Goal: Task Accomplishment & Management: Use online tool/utility

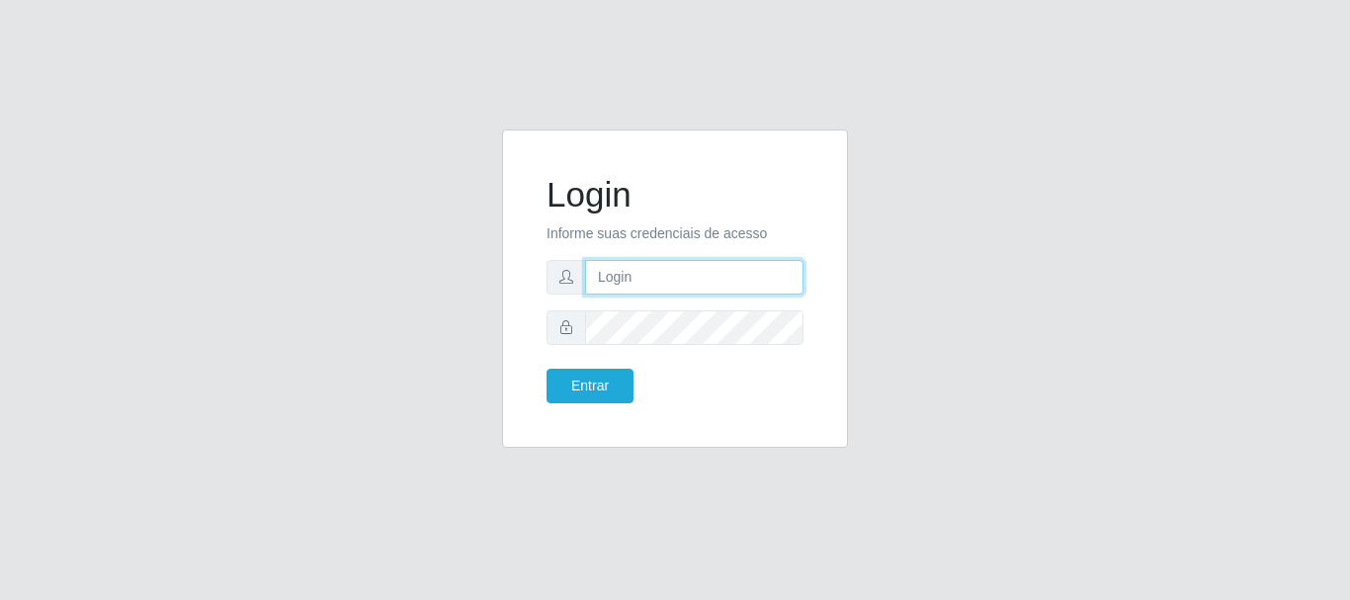
click at [672, 272] on input "text" at bounding box center [694, 277] width 218 height 35
type input "biatriz@comprebem"
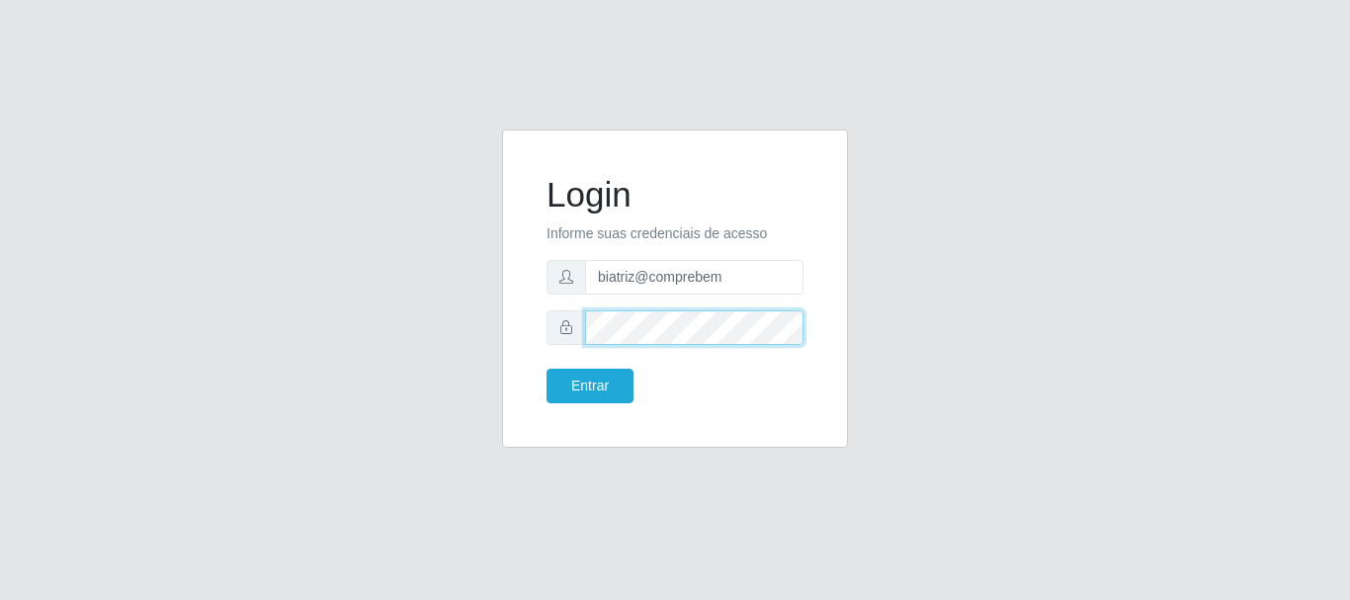
click at [546, 369] on button "Entrar" at bounding box center [589, 386] width 87 height 35
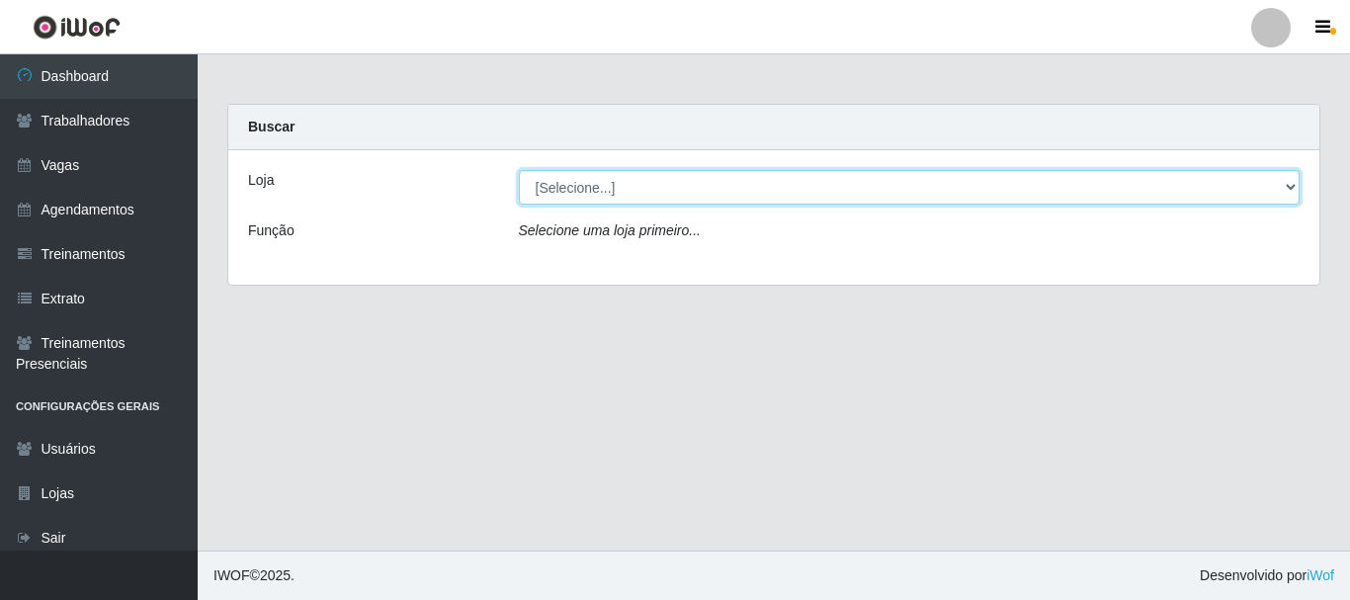
drag, startPoint x: 620, startPoint y: 182, endPoint x: 620, endPoint y: 203, distance: 20.7
click at [620, 192] on select "[Selecione...] Supermercado Compre Bem - Itabaiana" at bounding box center [910, 187] width 782 height 35
select select "264"
click at [519, 170] on select "[Selecione...] Supermercado Compre Bem - Itabaiana" at bounding box center [910, 187] width 782 height 35
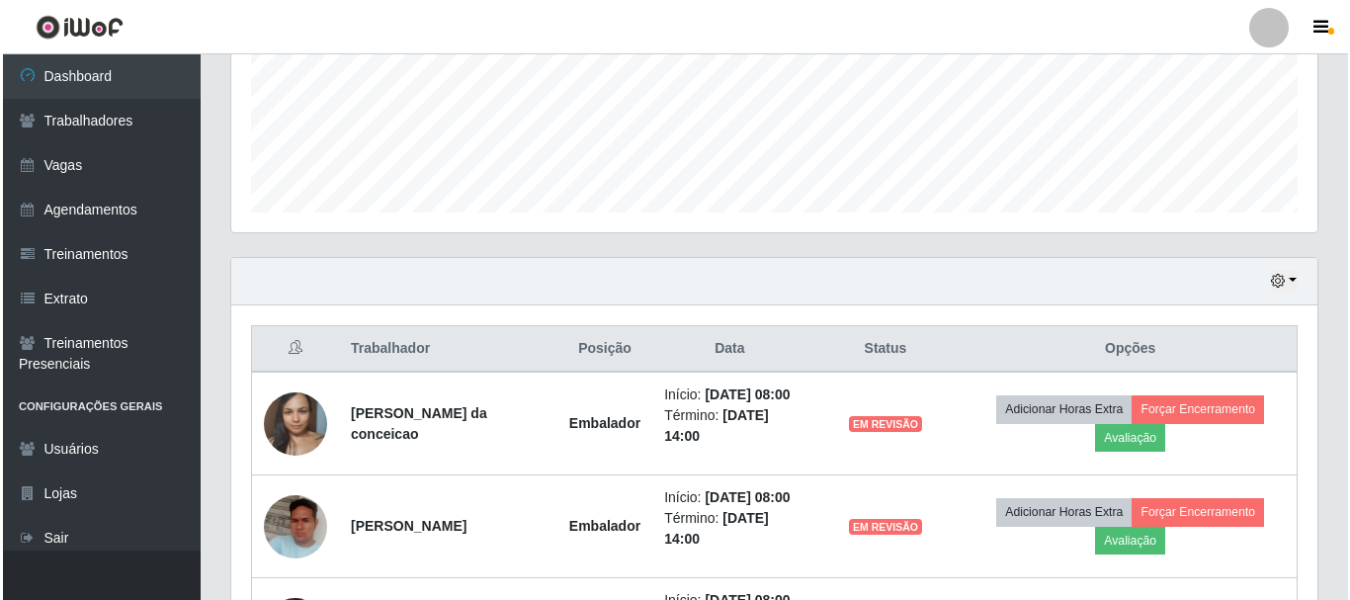
scroll to position [790, 0]
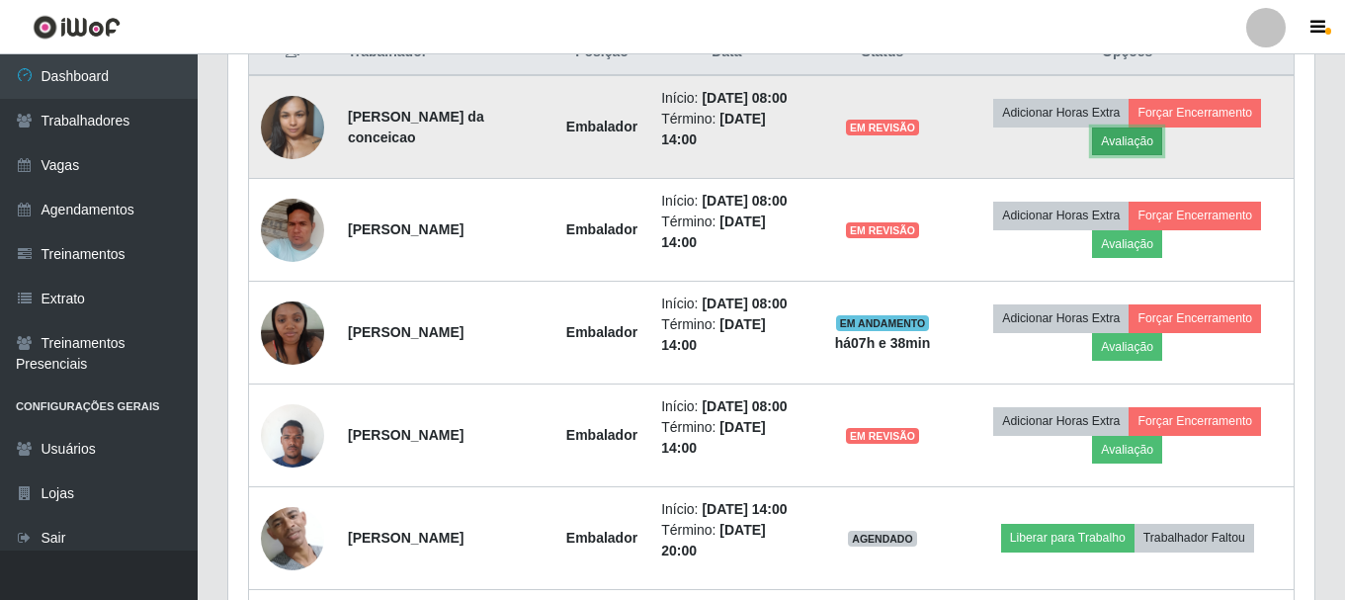
click at [1123, 143] on button "Avaliação" at bounding box center [1127, 141] width 70 height 28
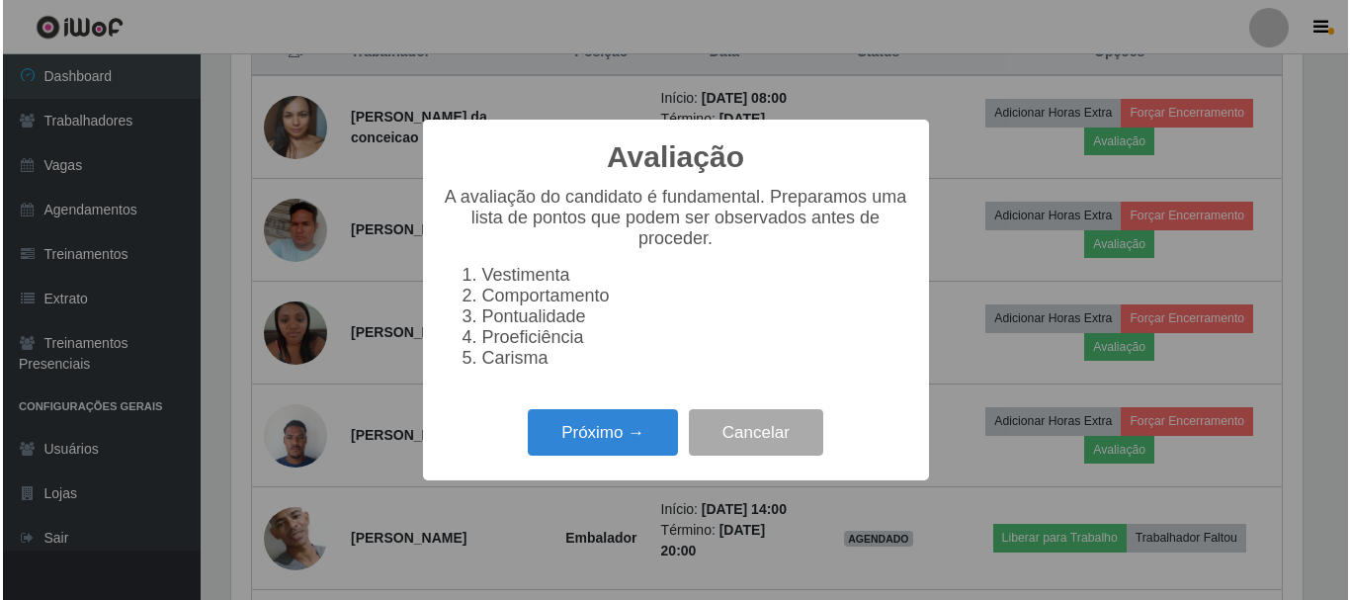
scroll to position [410, 1076]
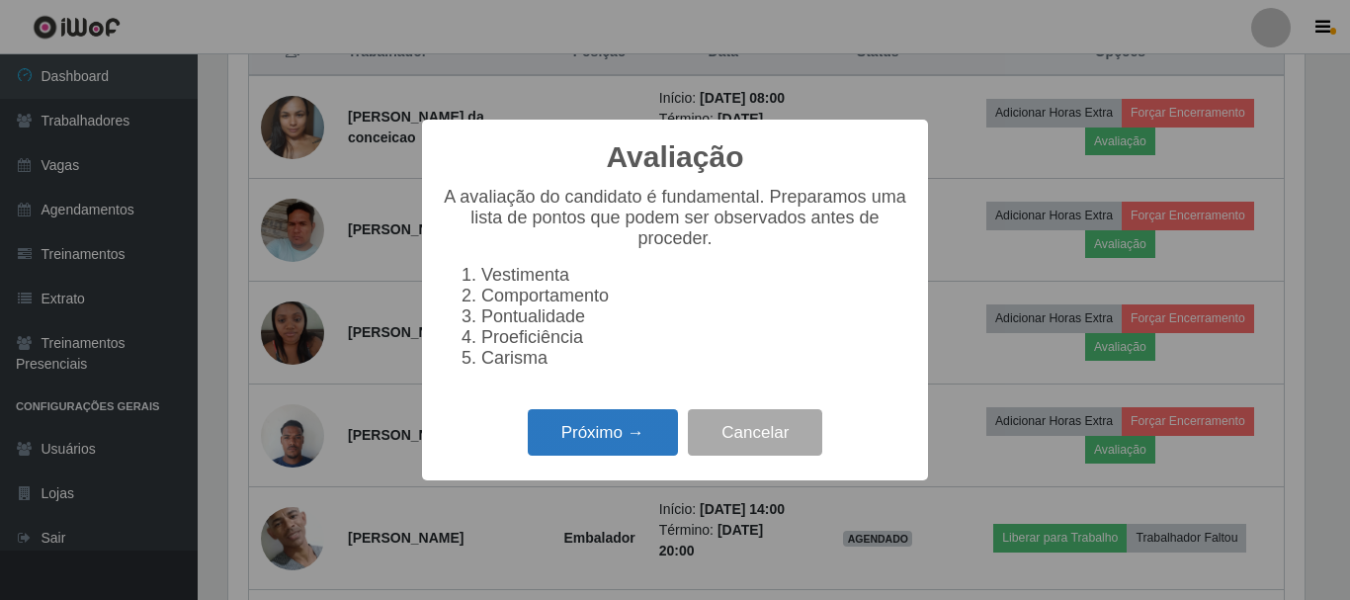
click at [661, 429] on button "Próximo →" at bounding box center [603, 432] width 150 height 46
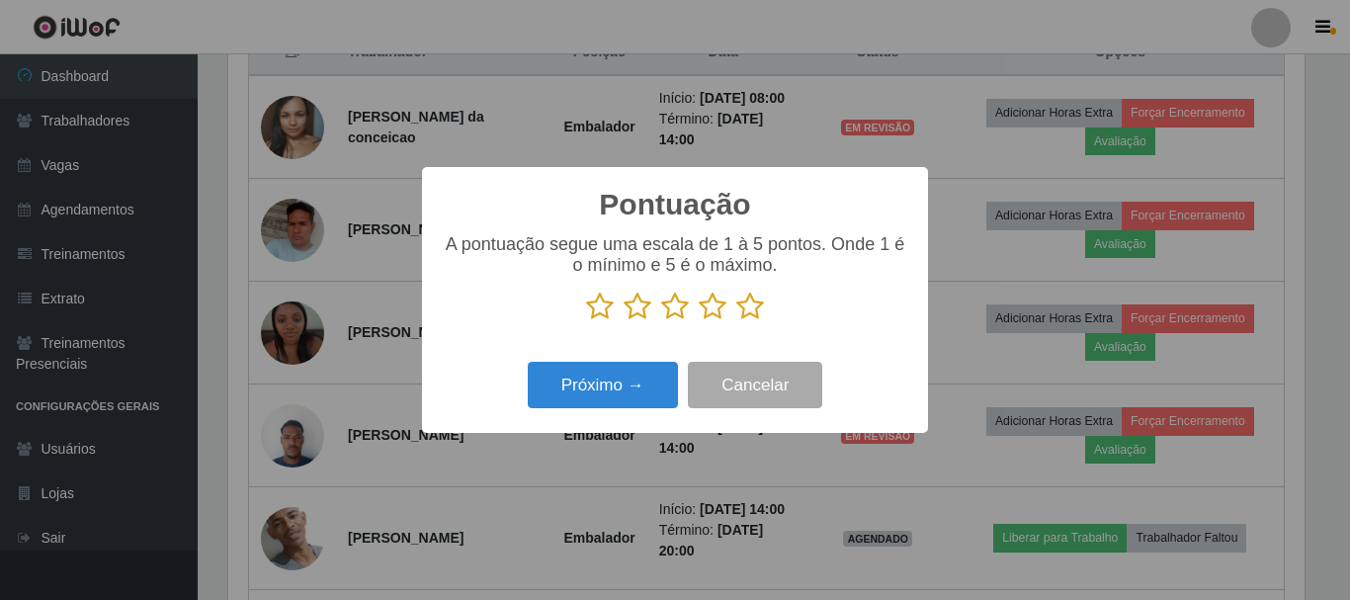
click at [714, 318] on icon at bounding box center [713, 306] width 28 height 30
click at [699, 321] on input "radio" at bounding box center [699, 321] width 0 height 0
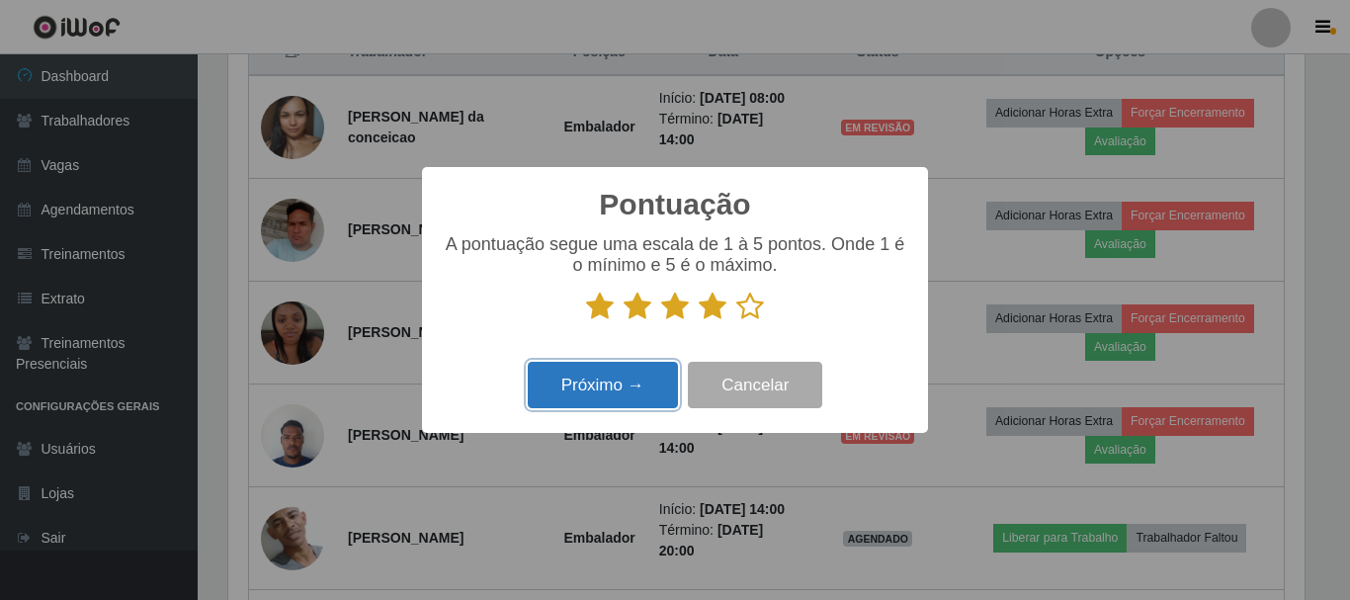
click at [611, 394] on button "Próximo →" at bounding box center [603, 385] width 150 height 46
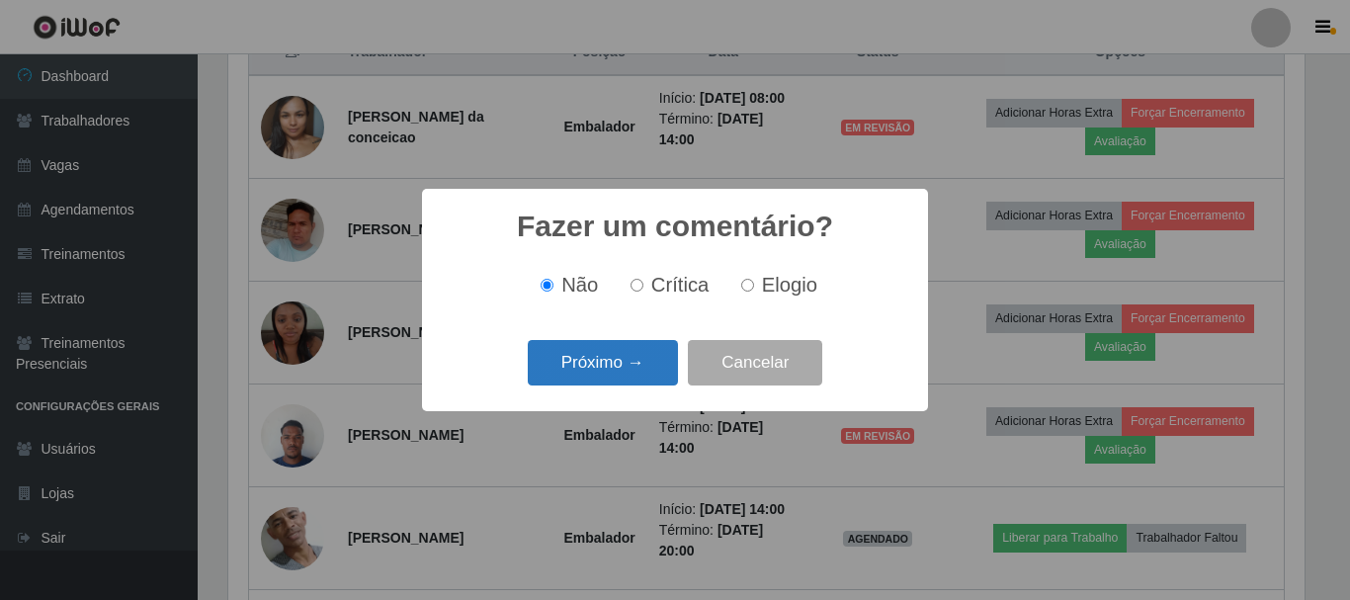
click at [616, 373] on button "Próximo →" at bounding box center [603, 363] width 150 height 46
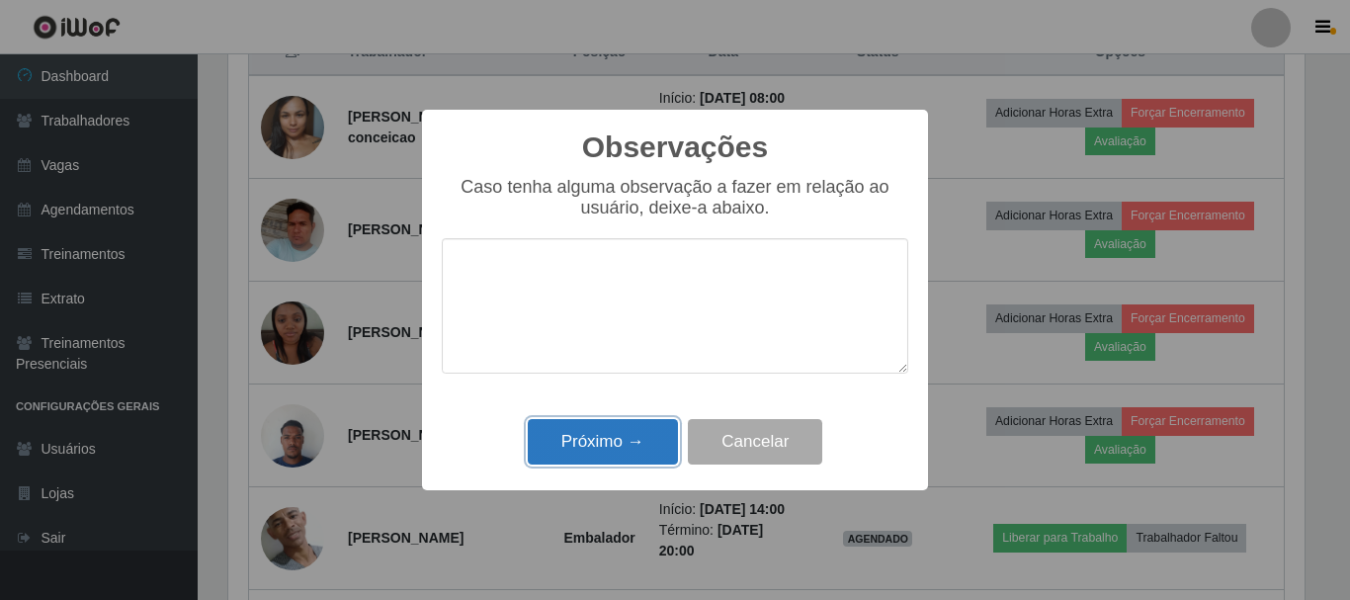
click at [607, 446] on button "Próximo →" at bounding box center [603, 442] width 150 height 46
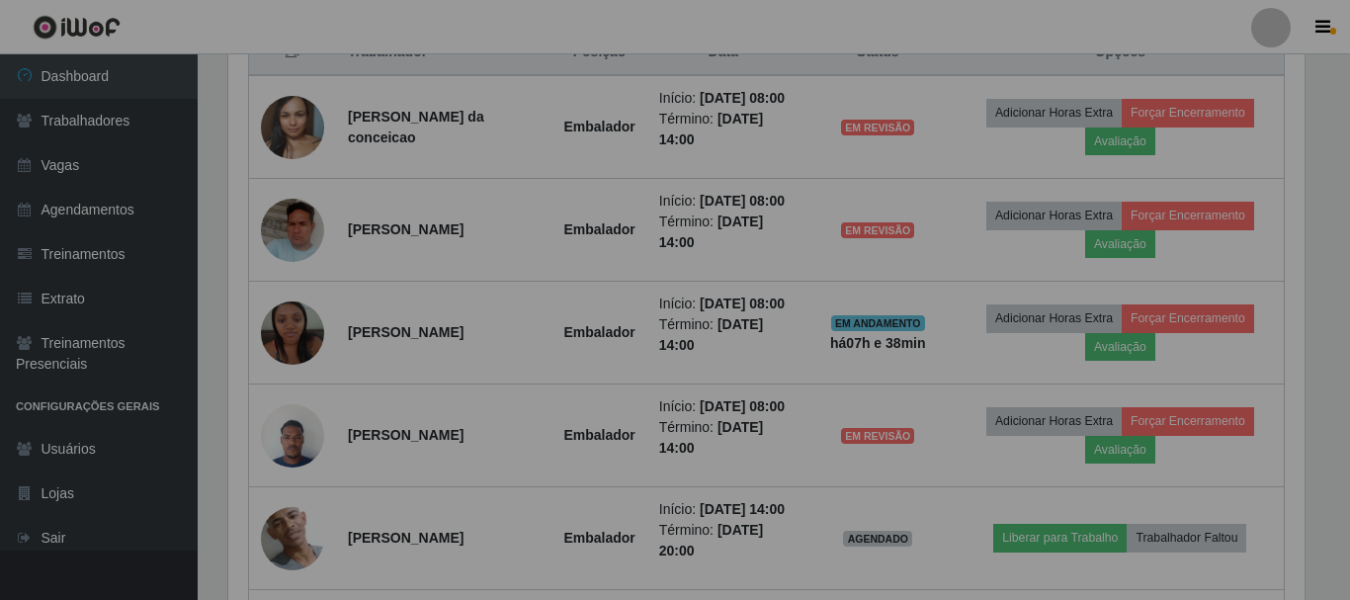
scroll to position [410, 1086]
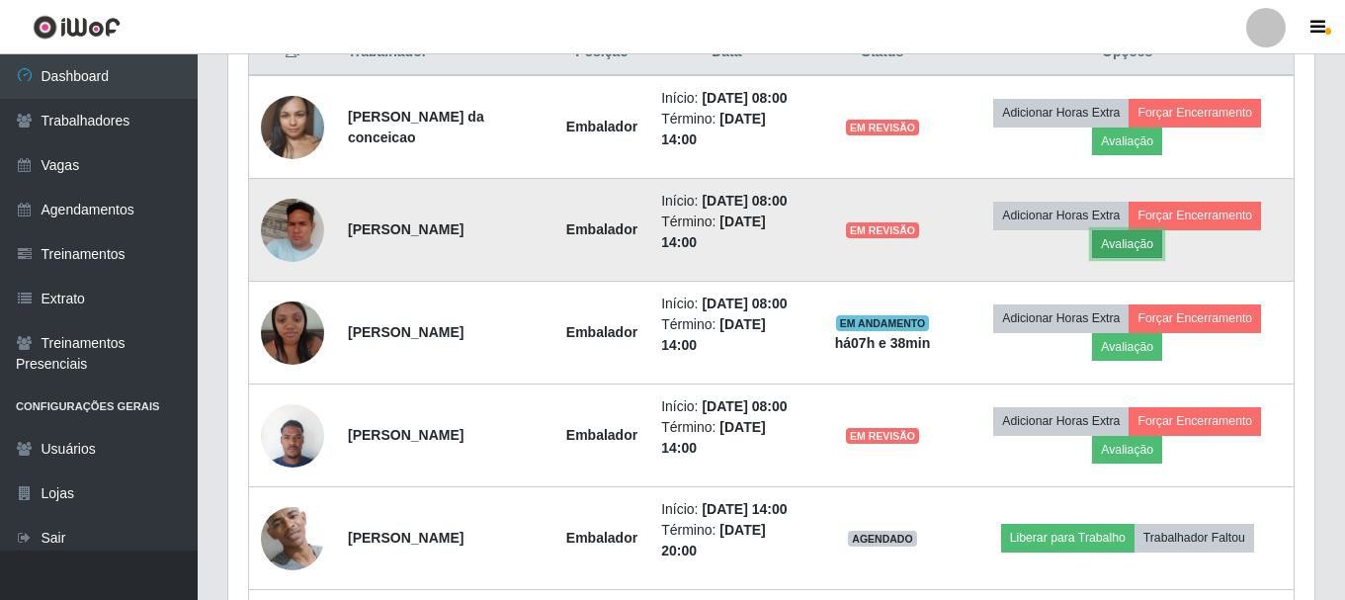
click at [1153, 245] on button "Avaliação" at bounding box center [1127, 244] width 70 height 28
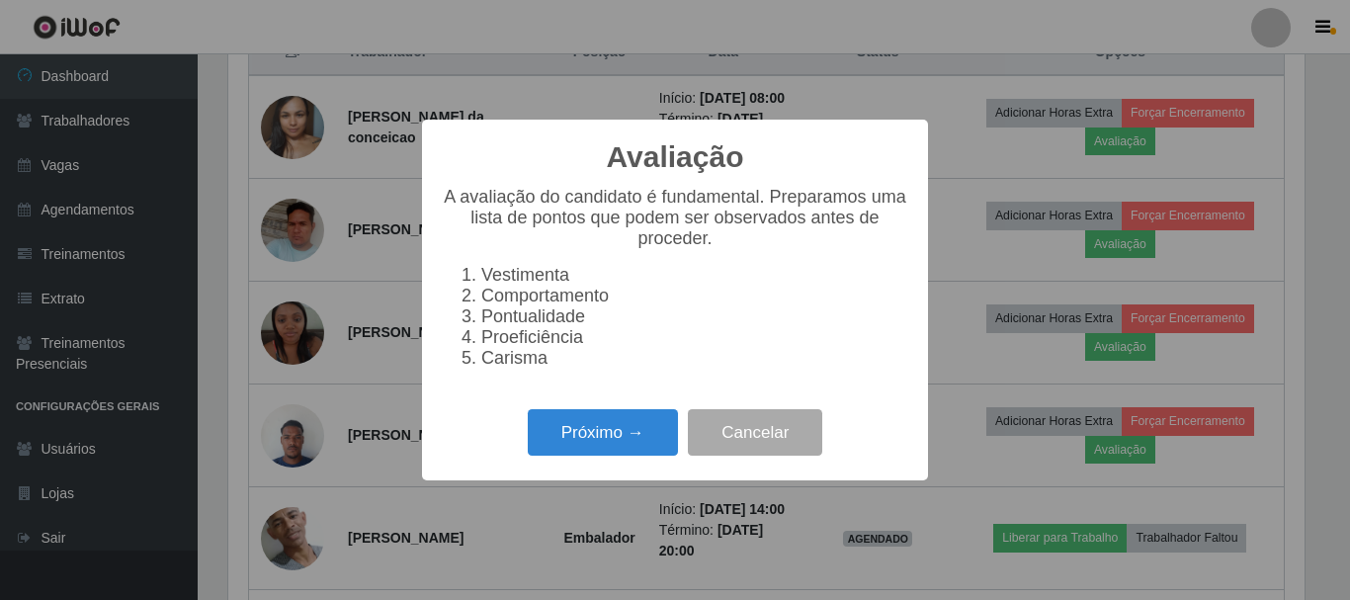
scroll to position [410, 1076]
click at [660, 455] on button "Próximo →" at bounding box center [603, 432] width 150 height 46
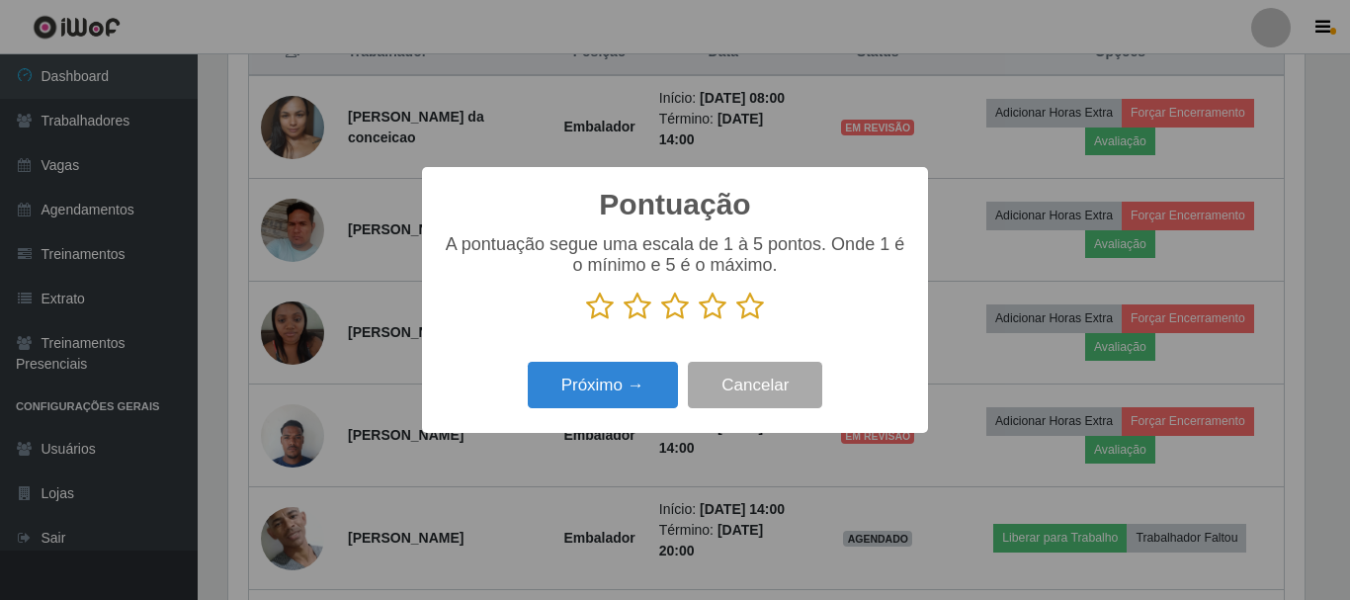
drag, startPoint x: 716, startPoint y: 304, endPoint x: 705, endPoint y: 324, distance: 22.6
click at [716, 306] on icon at bounding box center [713, 306] width 28 height 30
click at [699, 321] on input "radio" at bounding box center [699, 321] width 0 height 0
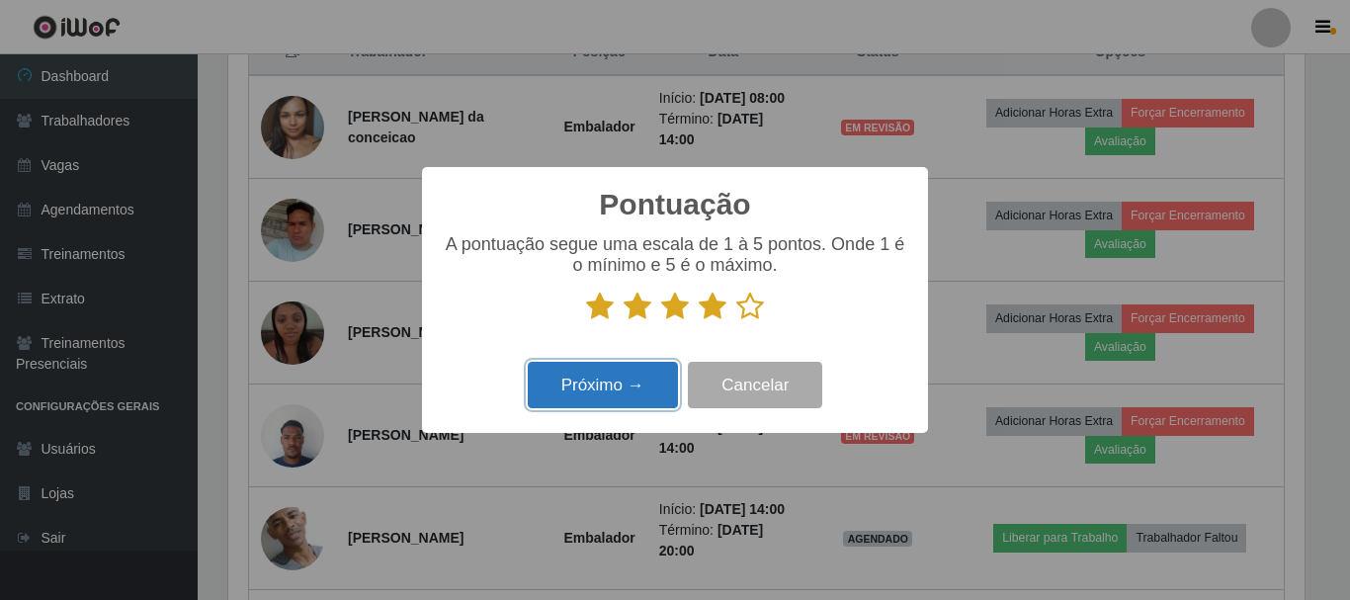
click at [635, 399] on button "Próximo →" at bounding box center [603, 385] width 150 height 46
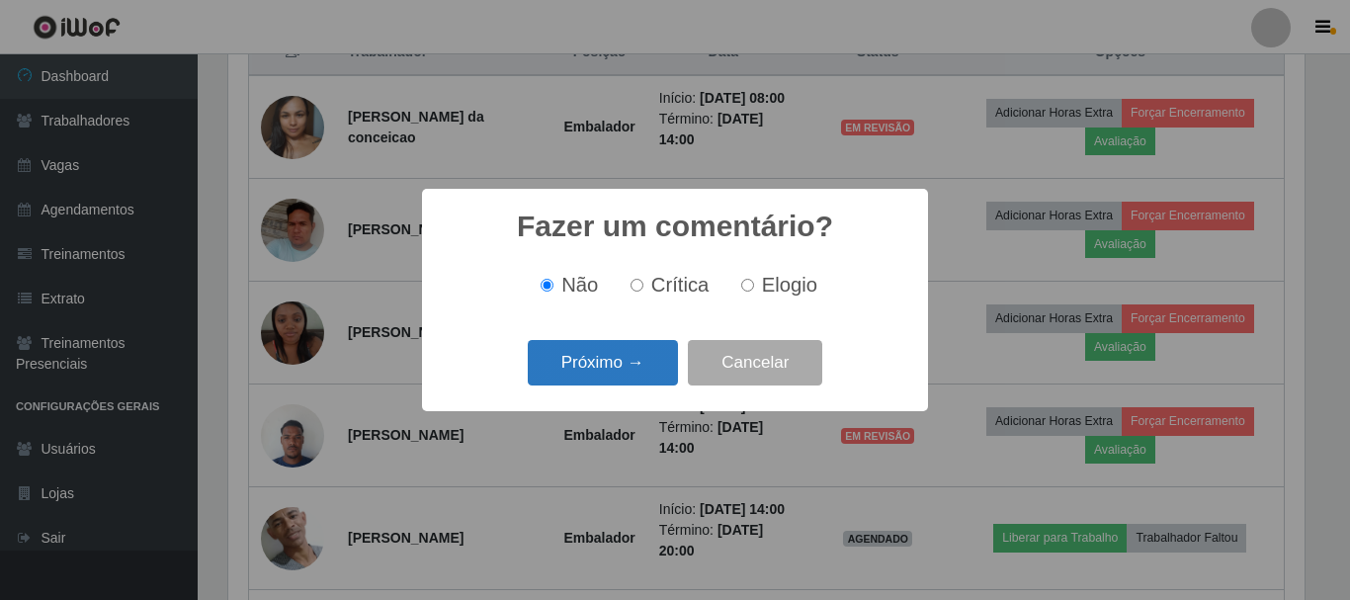
click at [624, 378] on button "Próximo →" at bounding box center [603, 363] width 150 height 46
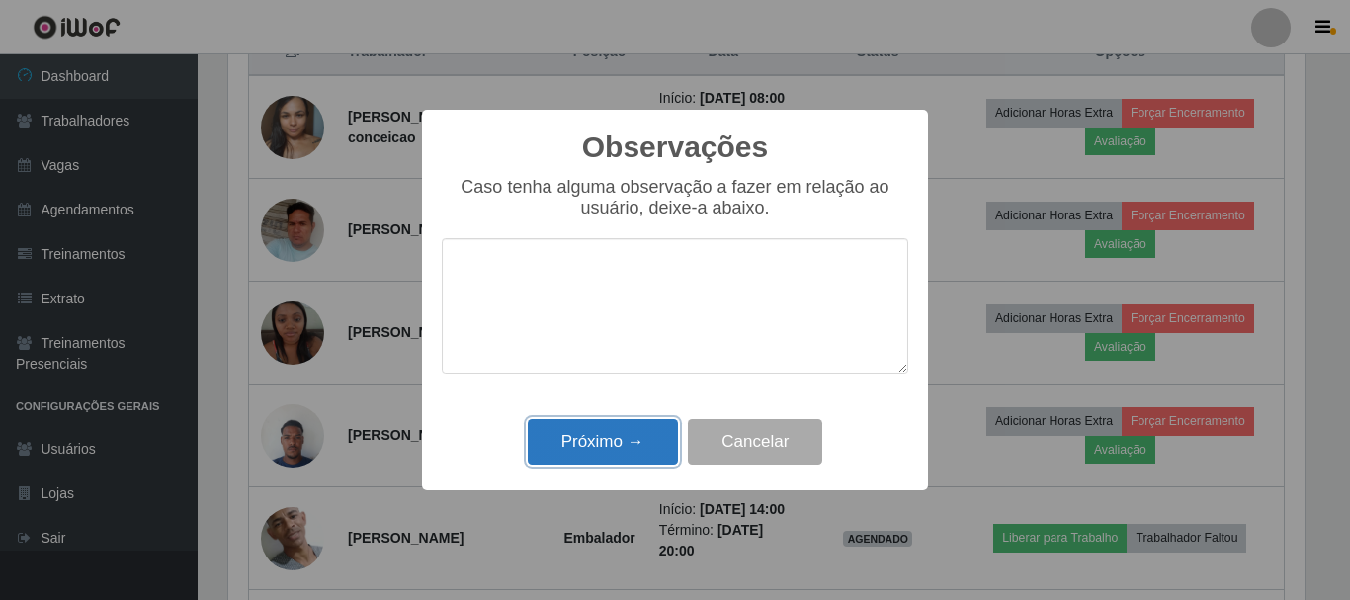
click at [598, 430] on button "Próximo →" at bounding box center [603, 442] width 150 height 46
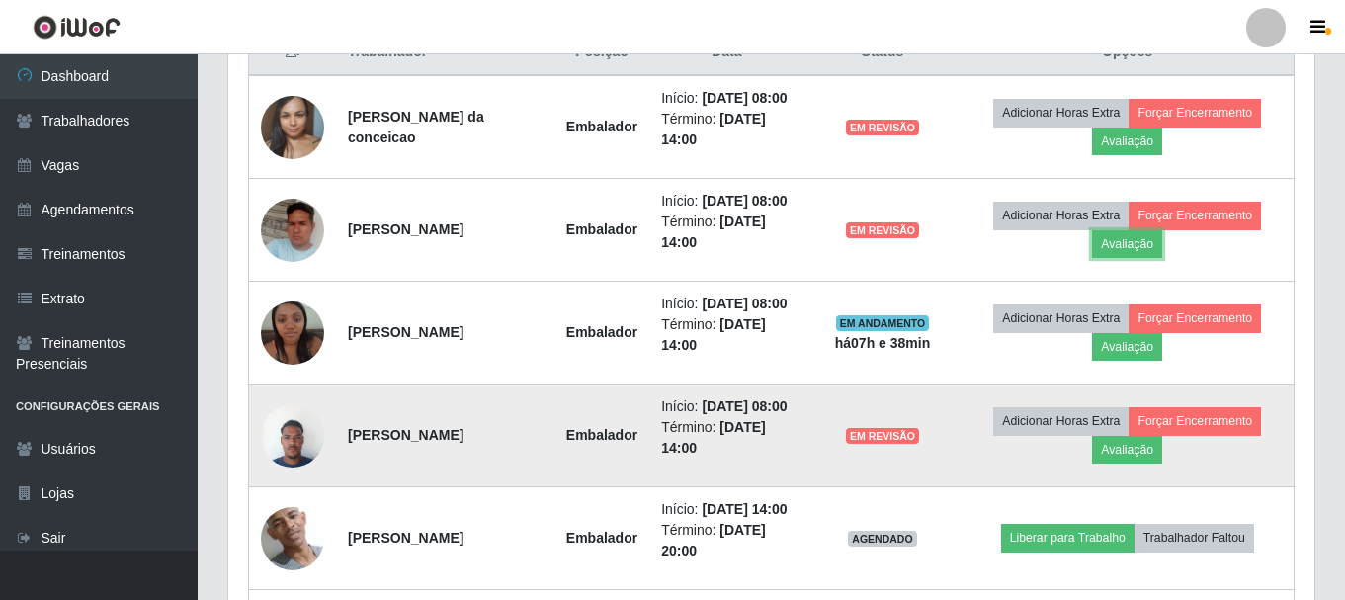
scroll to position [410, 1086]
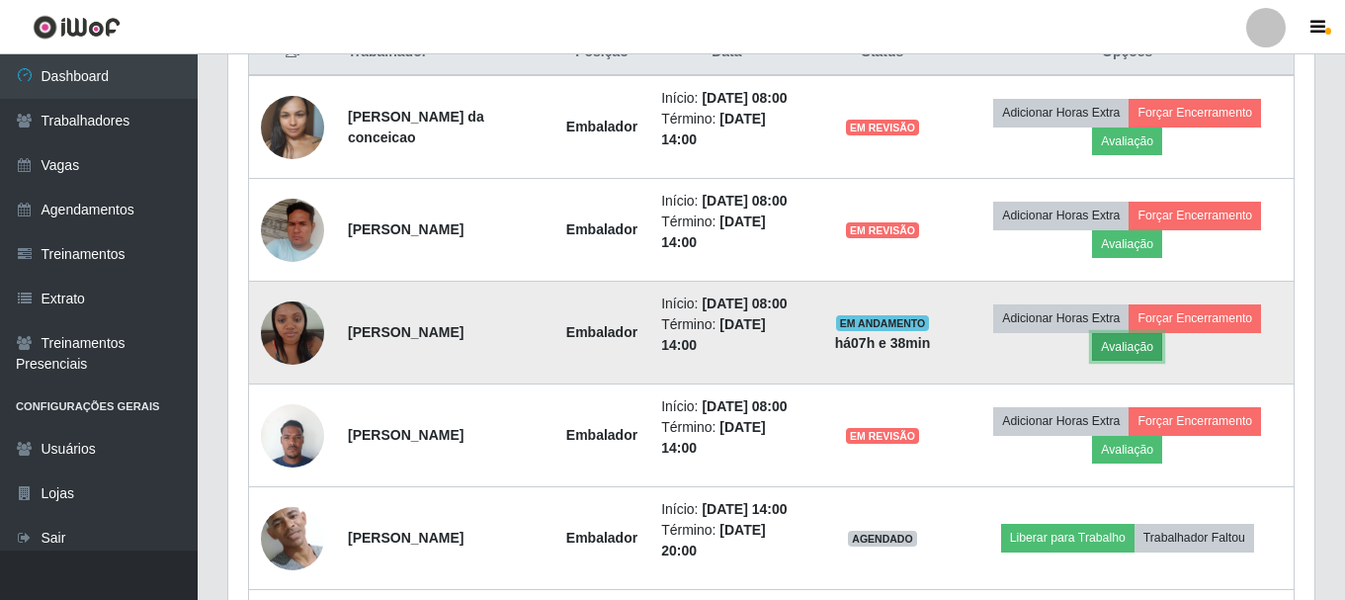
click at [1124, 340] on button "Avaliação" at bounding box center [1127, 347] width 70 height 28
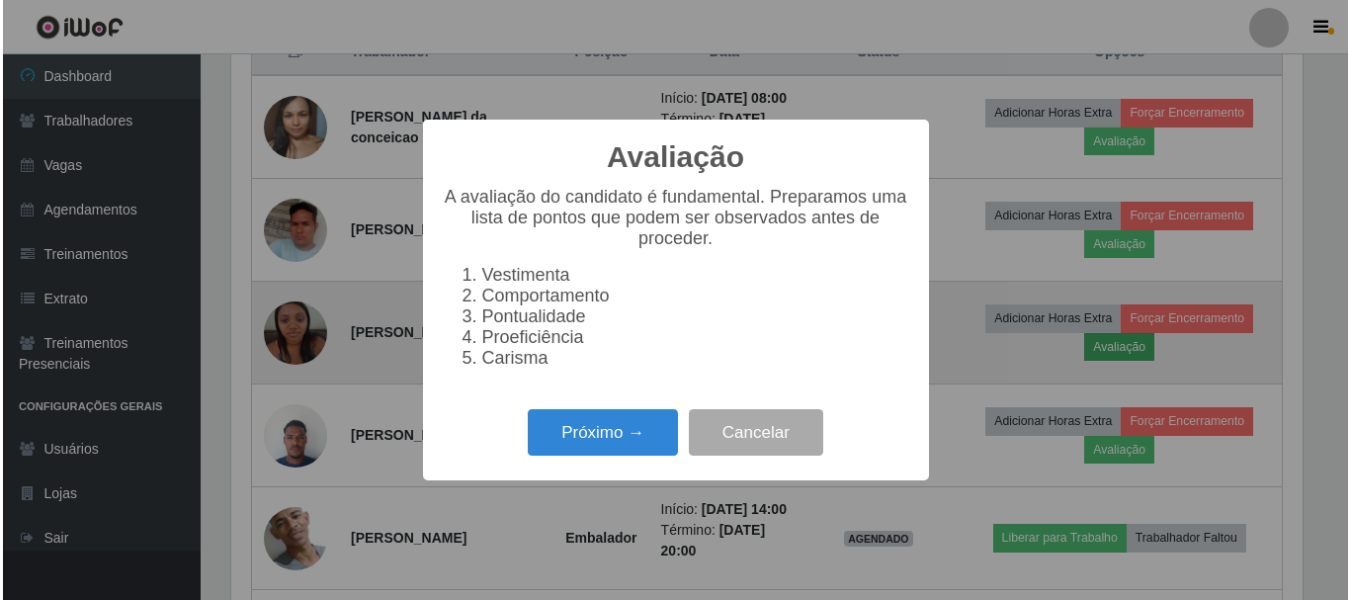
scroll to position [410, 1076]
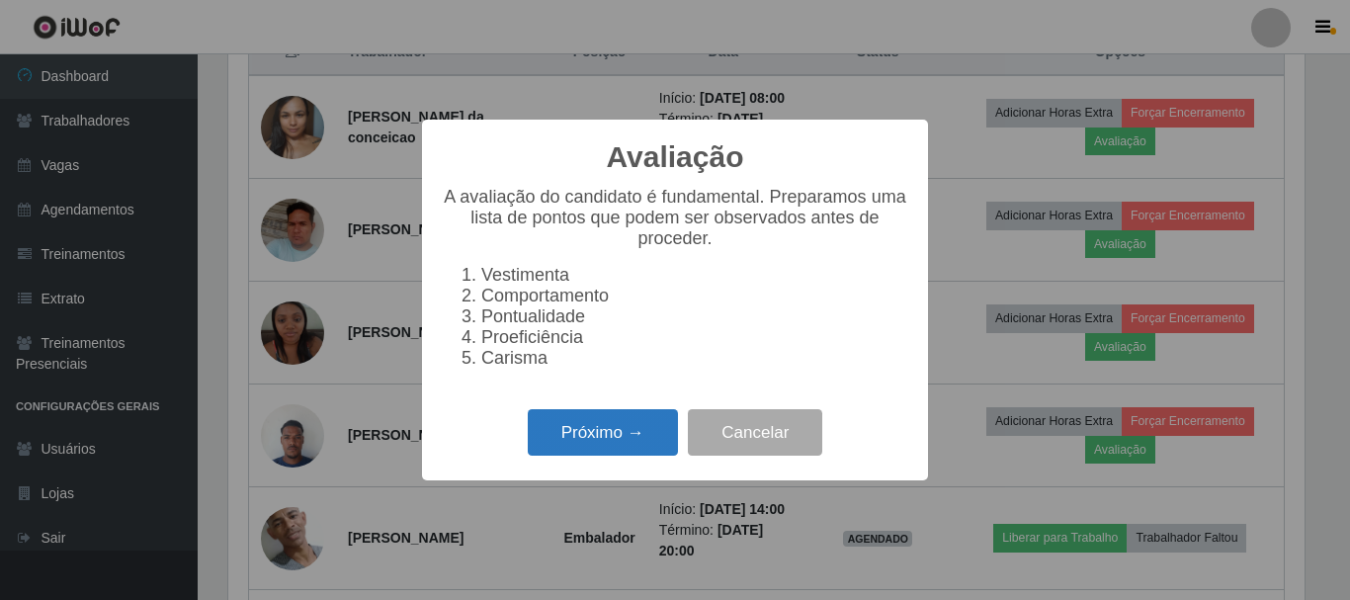
click at [637, 437] on button "Próximo →" at bounding box center [603, 432] width 150 height 46
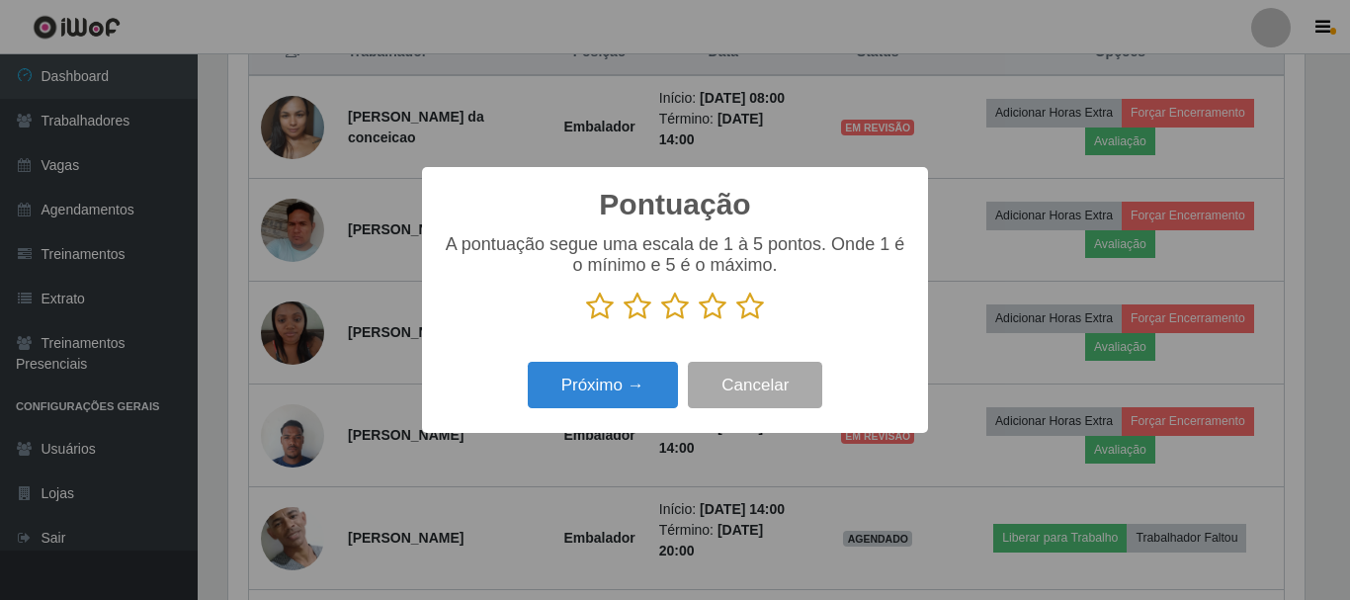
scroll to position [987675, 987009]
click at [708, 318] on icon at bounding box center [713, 306] width 28 height 30
click at [699, 321] on input "radio" at bounding box center [699, 321] width 0 height 0
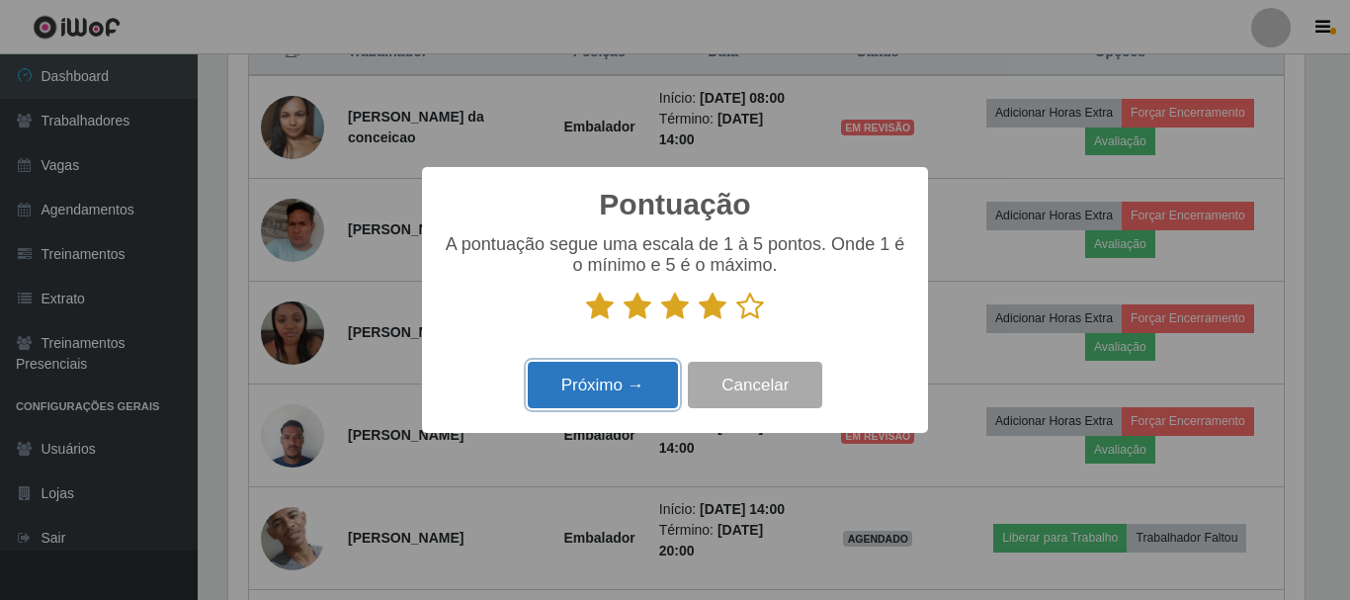
click at [608, 396] on button "Próximo →" at bounding box center [603, 385] width 150 height 46
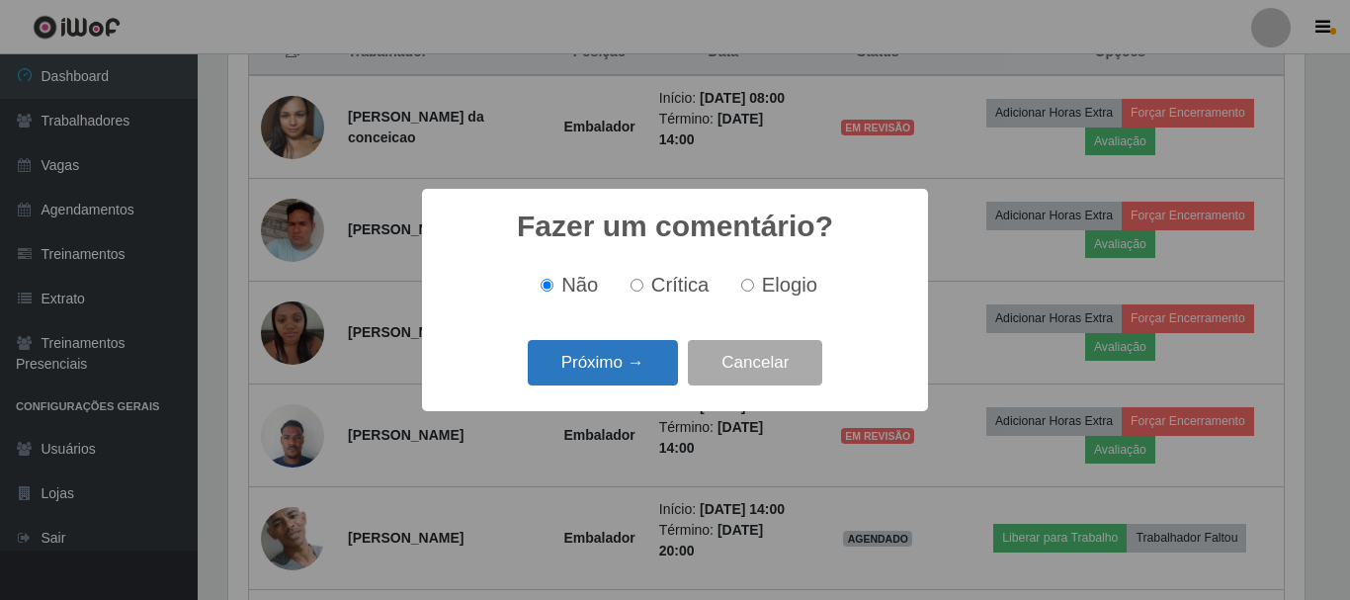
click at [612, 377] on button "Próximo →" at bounding box center [603, 363] width 150 height 46
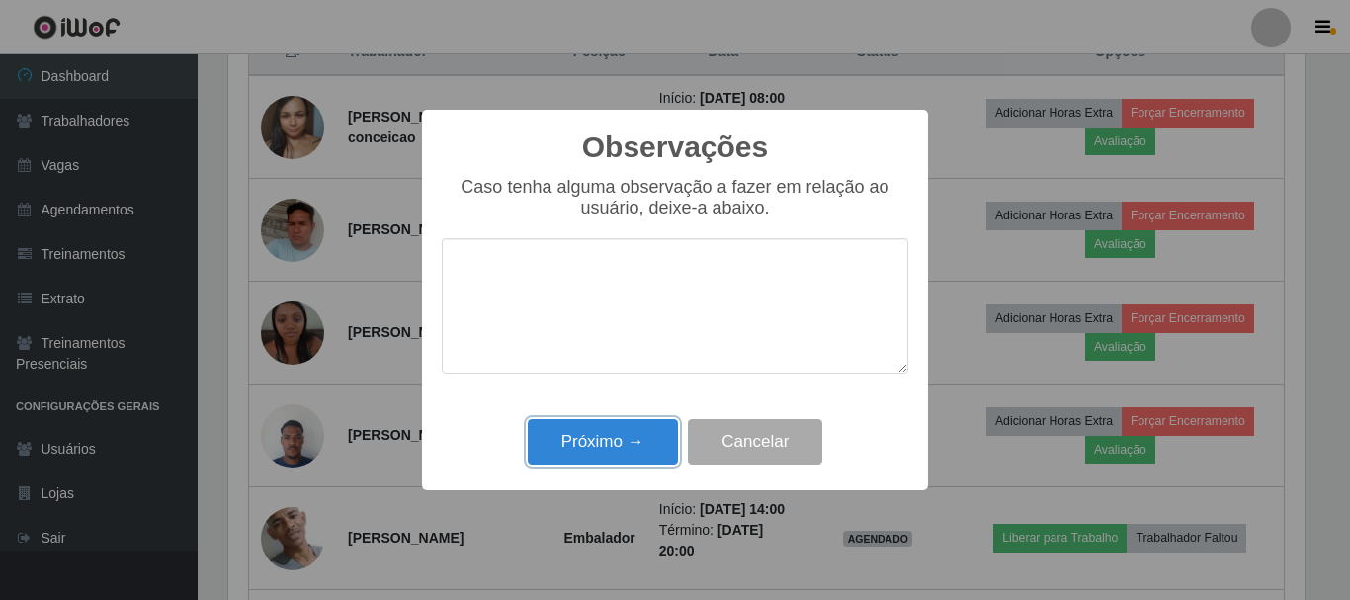
drag, startPoint x: 618, startPoint y: 437, endPoint x: 976, endPoint y: 478, distance: 361.1
click at [618, 439] on button "Próximo →" at bounding box center [603, 442] width 150 height 46
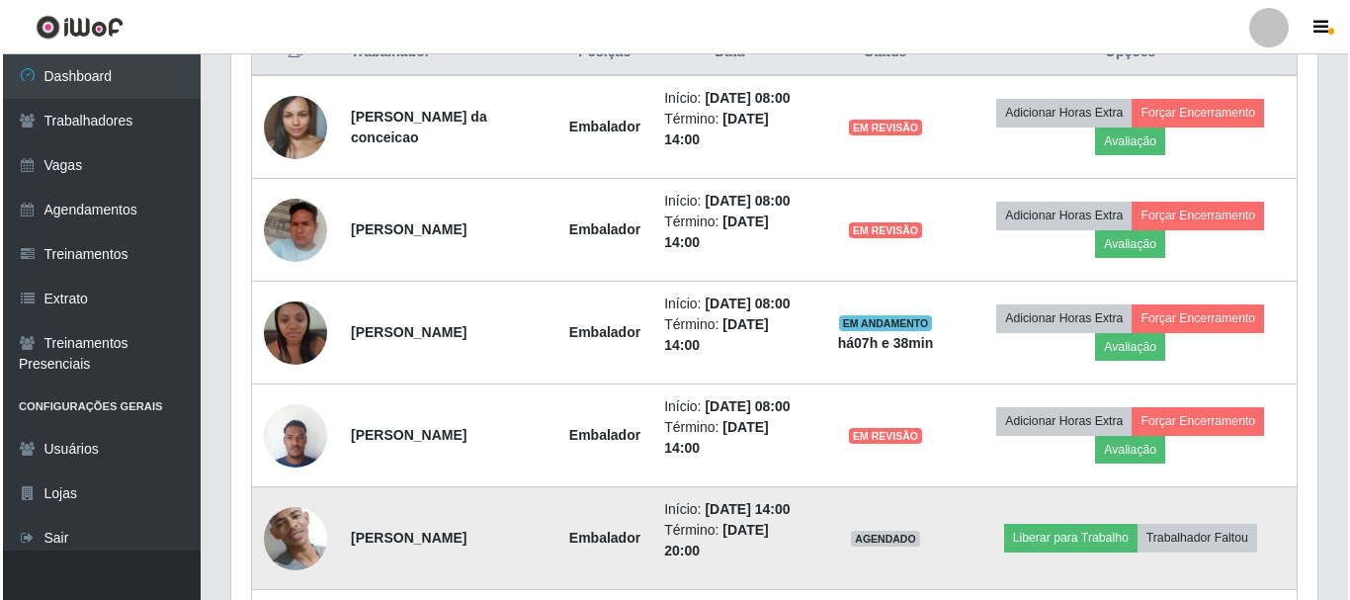
scroll to position [410, 1086]
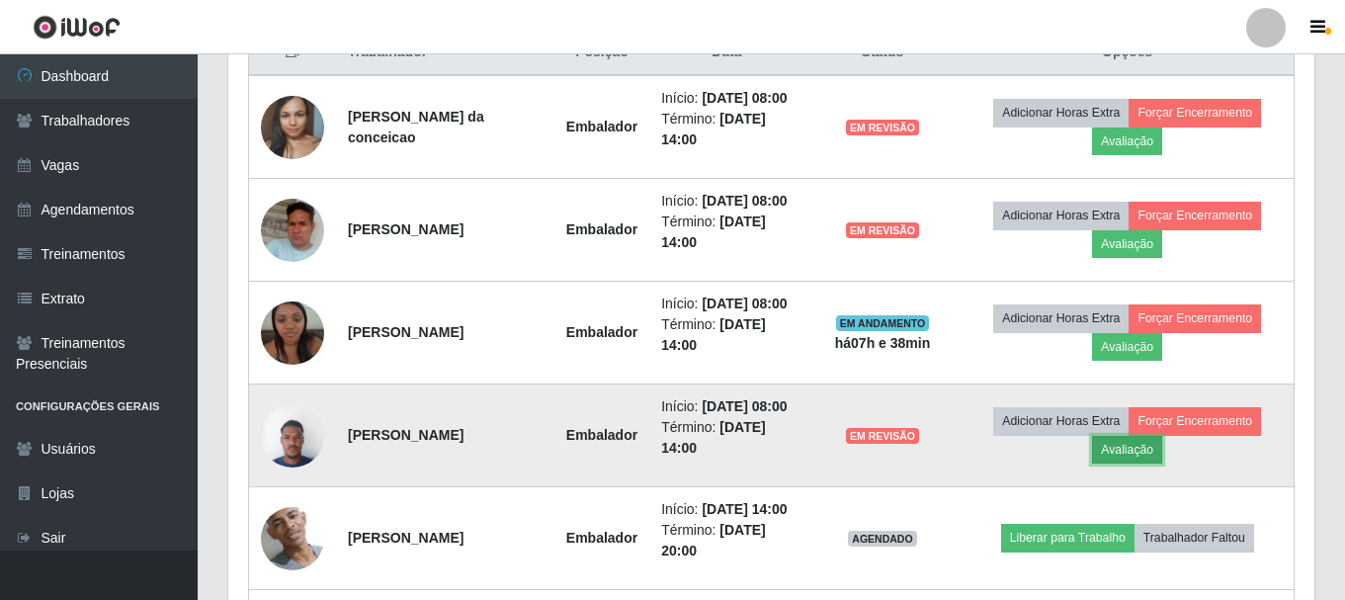
click at [1101, 459] on button "Avaliação" at bounding box center [1127, 450] width 70 height 28
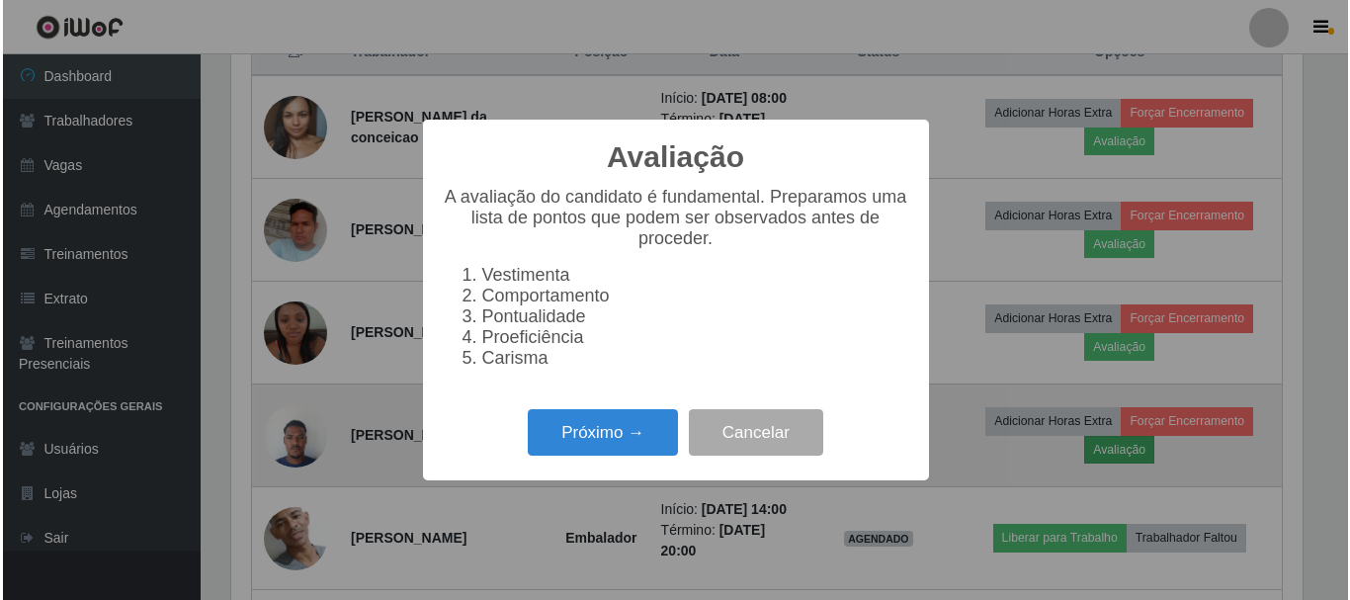
scroll to position [410, 1076]
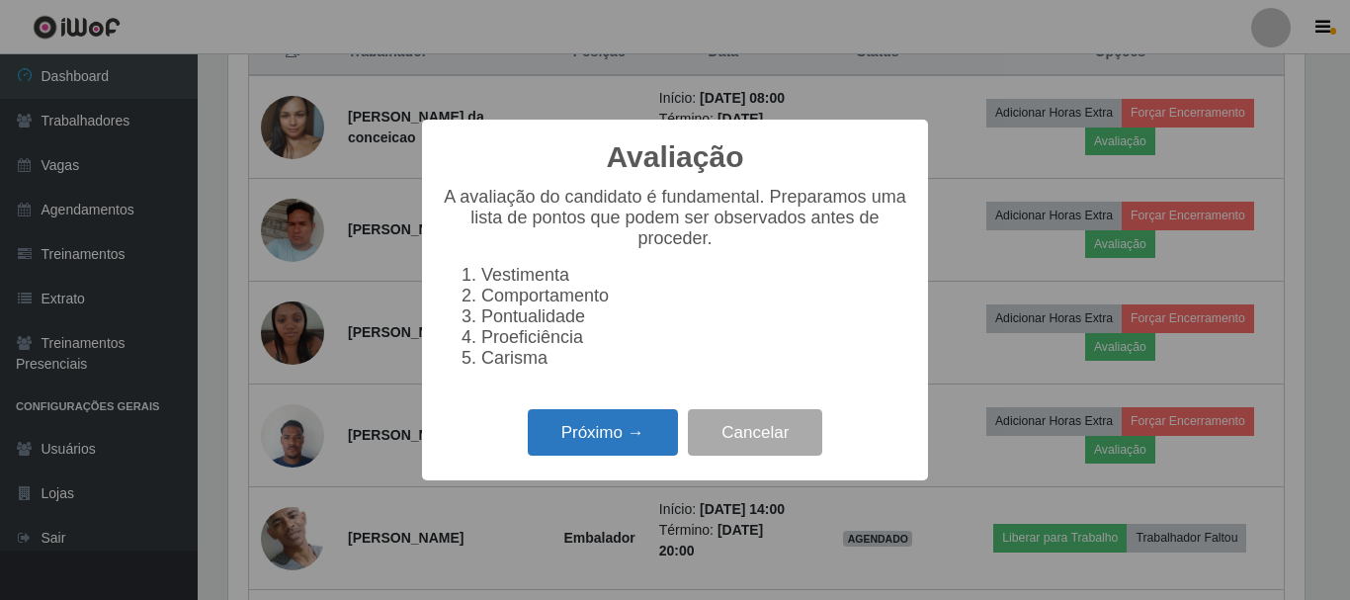
click at [616, 447] on button "Próximo →" at bounding box center [603, 432] width 150 height 46
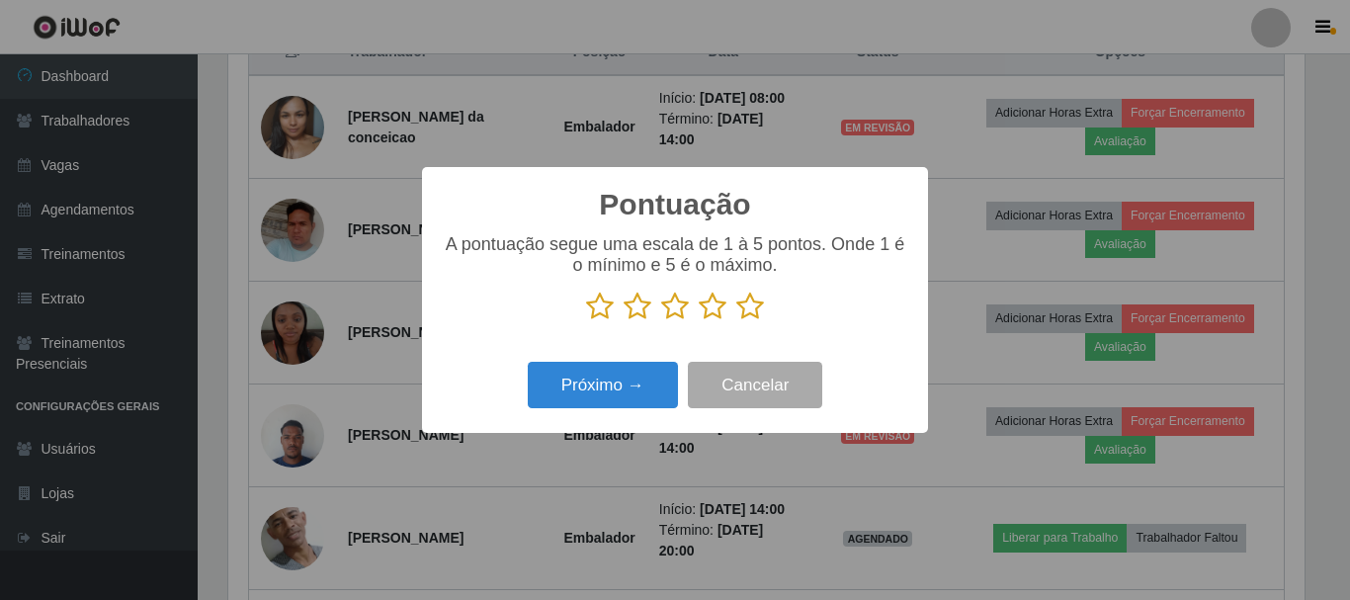
click at [716, 315] on icon at bounding box center [713, 306] width 28 height 30
click at [699, 321] on input "radio" at bounding box center [699, 321] width 0 height 0
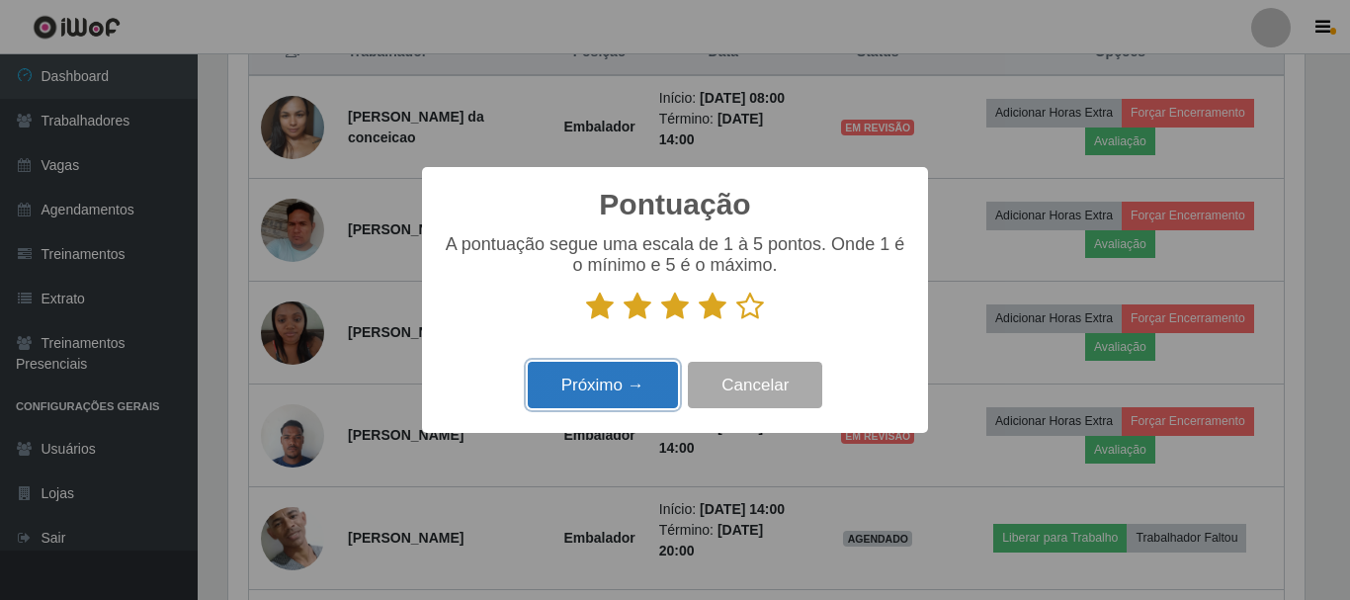
click at [596, 378] on button "Próximo →" at bounding box center [603, 385] width 150 height 46
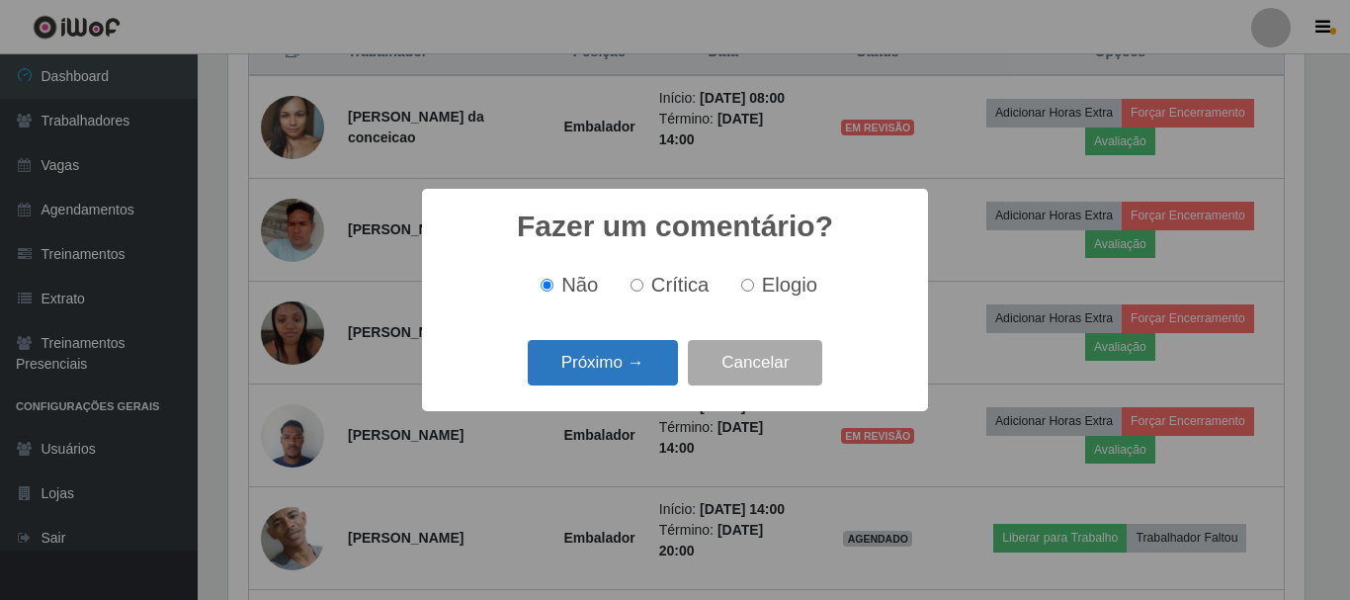
click at [642, 358] on button "Próximo →" at bounding box center [603, 363] width 150 height 46
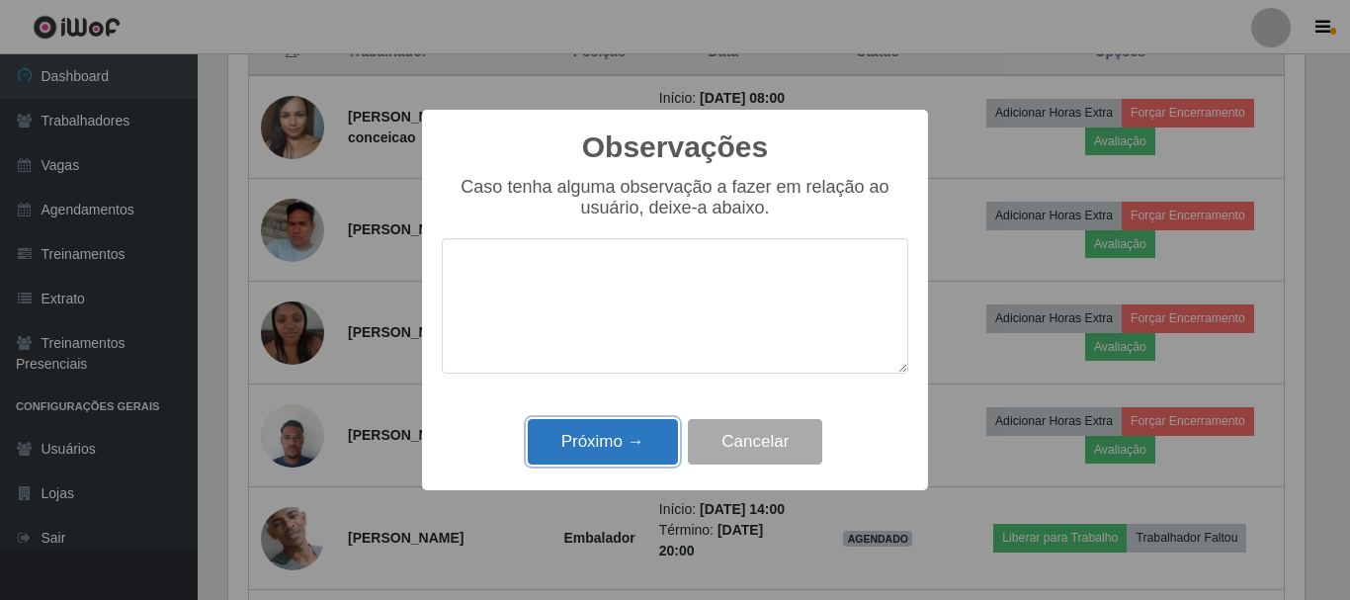
click at [618, 437] on button "Próximo →" at bounding box center [603, 442] width 150 height 46
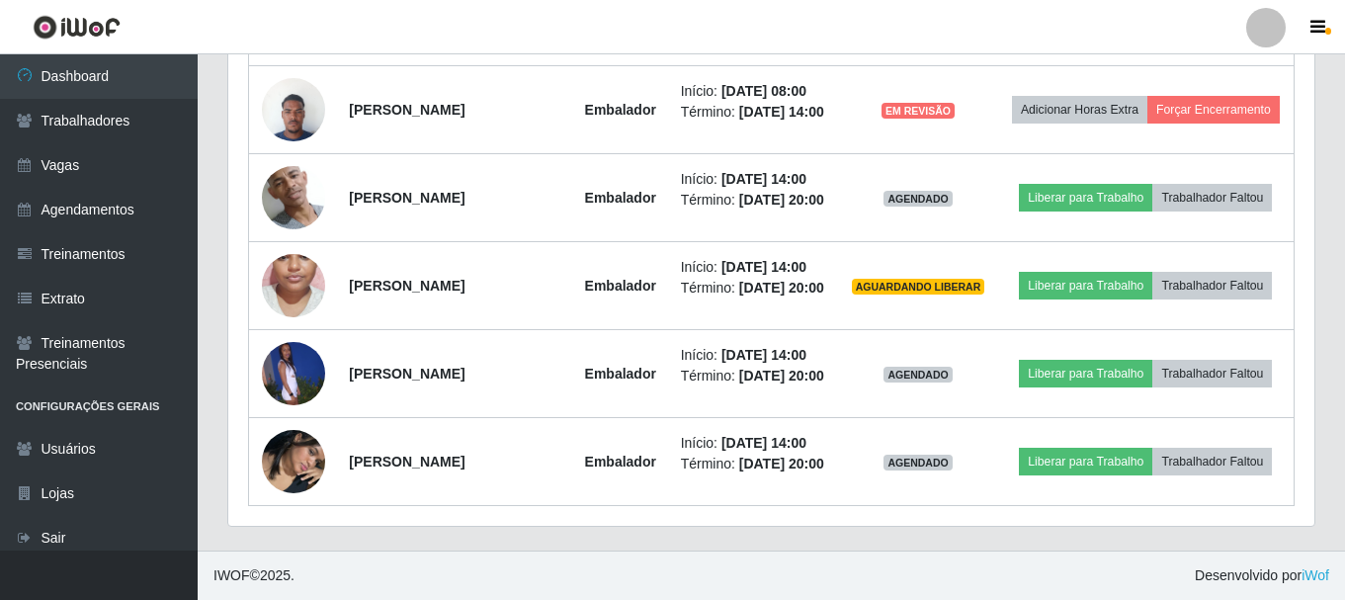
scroll to position [768, 0]
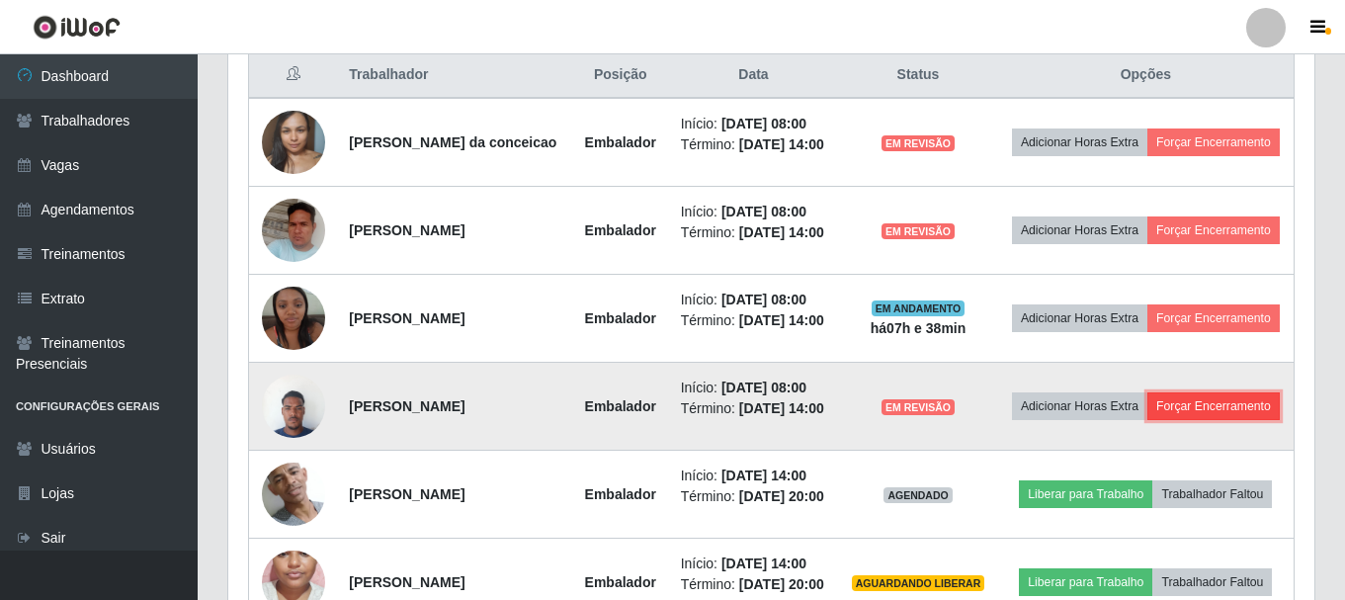
click at [1242, 398] on button "Forçar Encerramento" at bounding box center [1213, 406] width 132 height 28
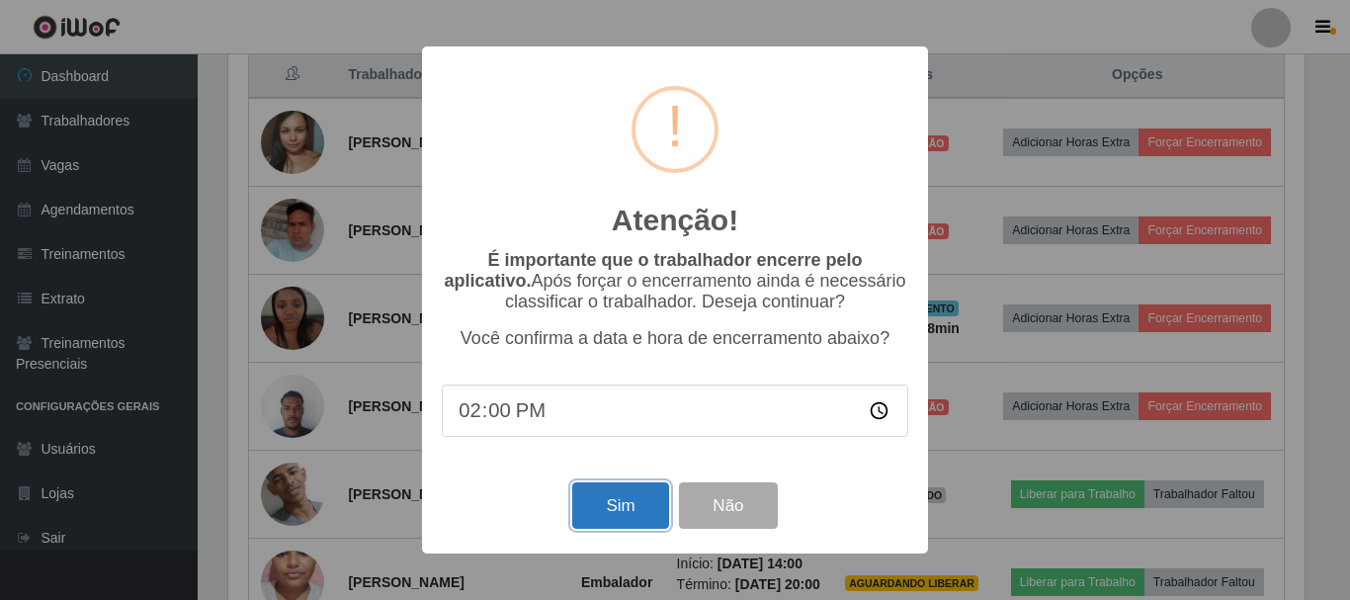
click at [633, 490] on button "Sim" at bounding box center [620, 505] width 96 height 46
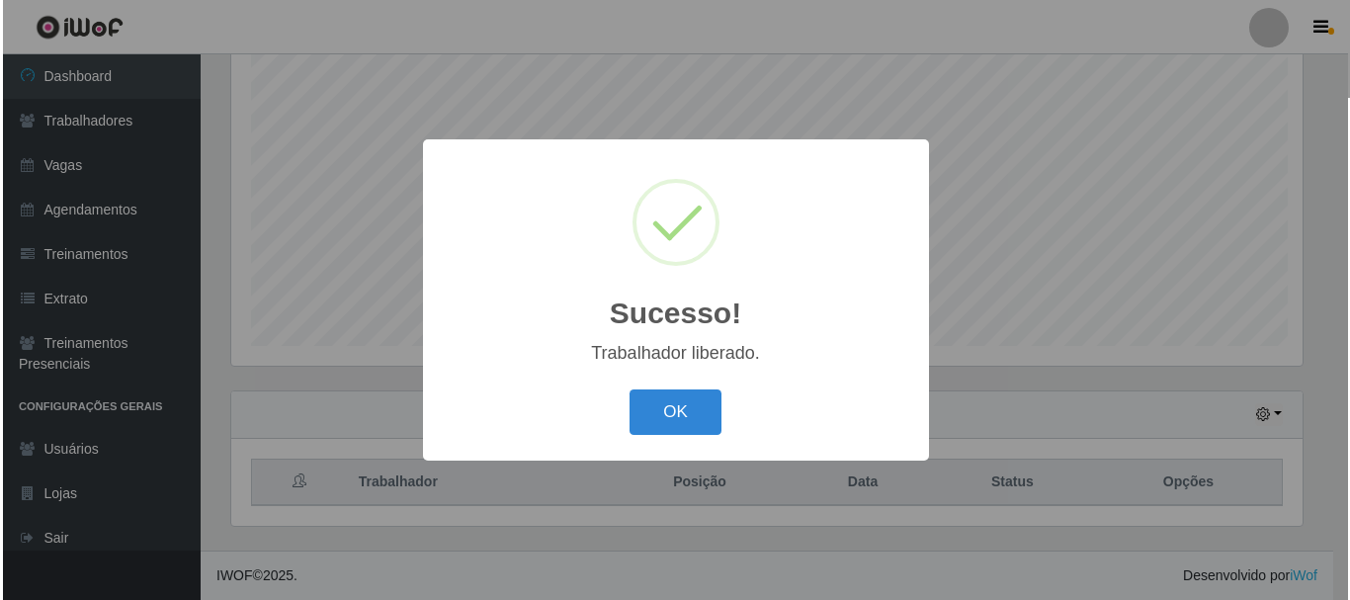
scroll to position [0, 0]
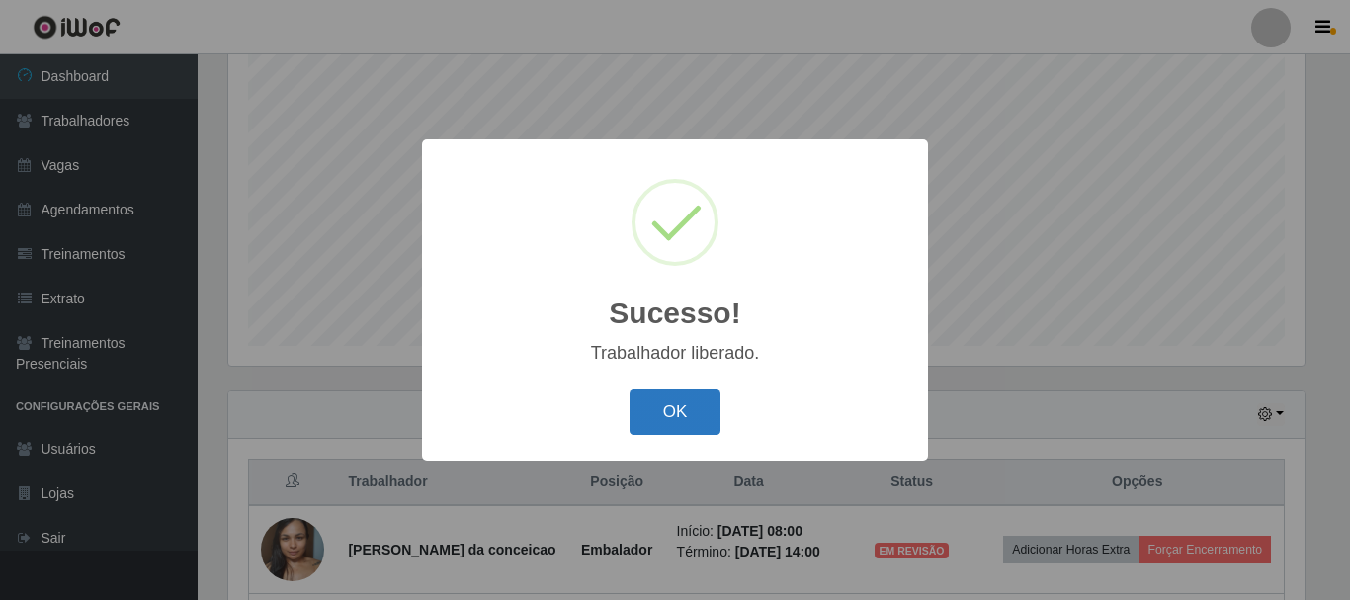
click at [661, 429] on button "OK" at bounding box center [675, 412] width 92 height 46
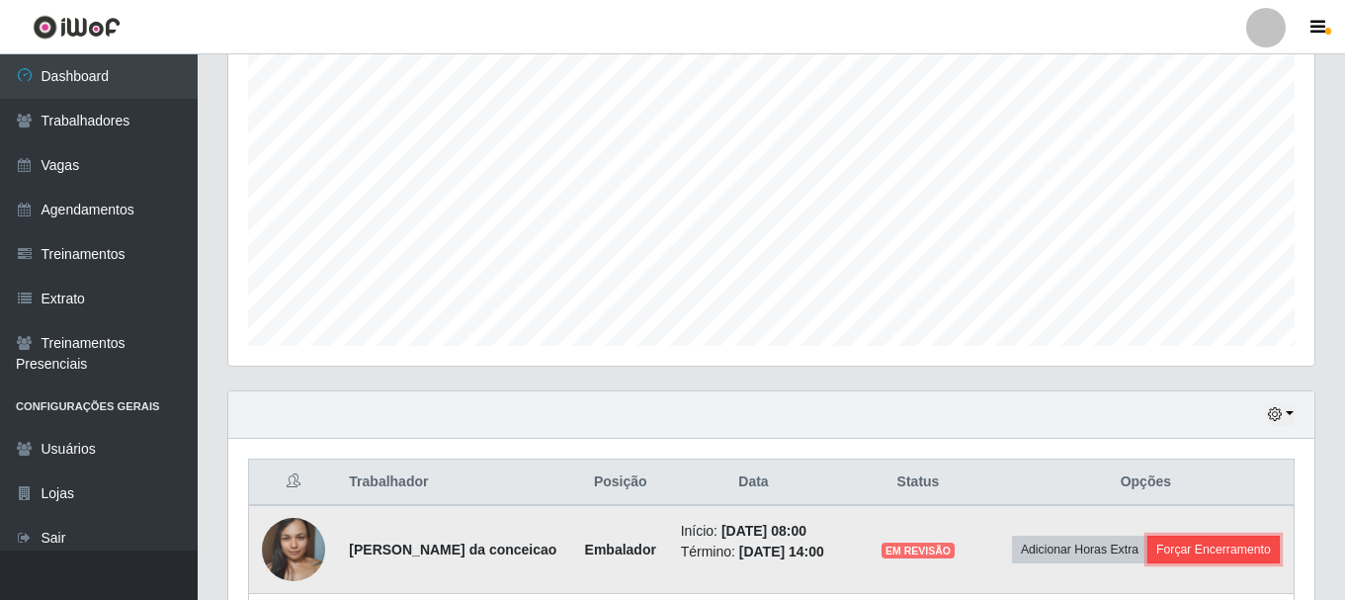
click at [1207, 537] on button "Forçar Encerramento" at bounding box center [1213, 550] width 132 height 28
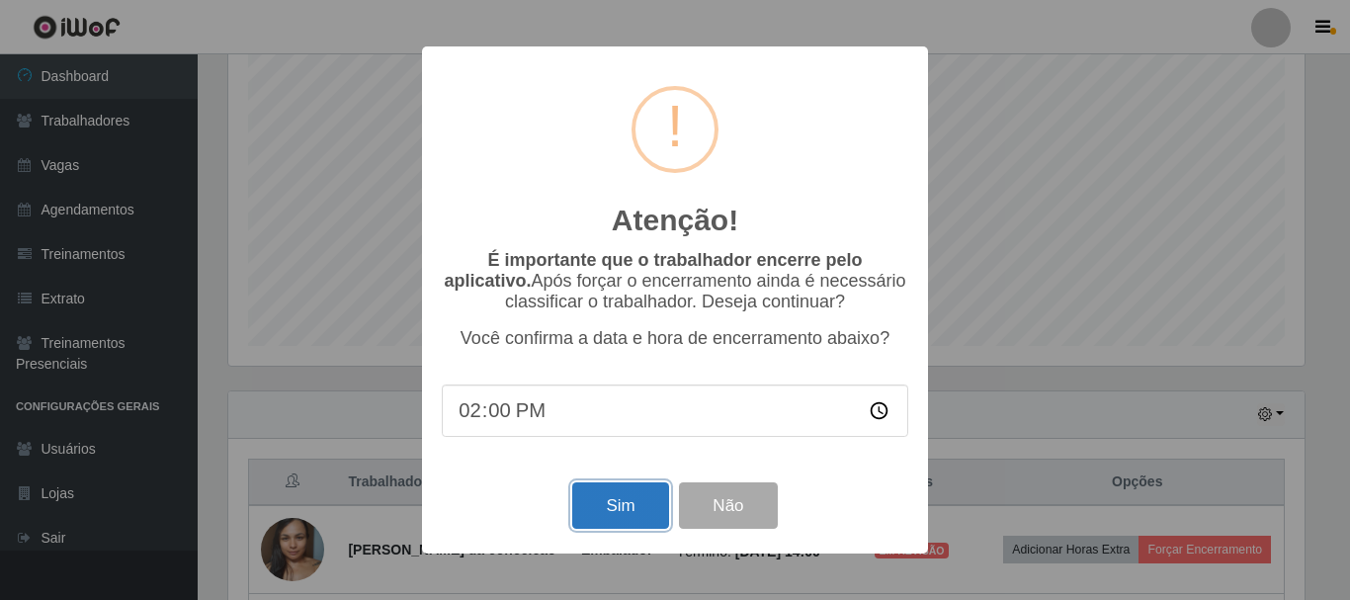
click at [597, 488] on button "Sim" at bounding box center [620, 505] width 96 height 46
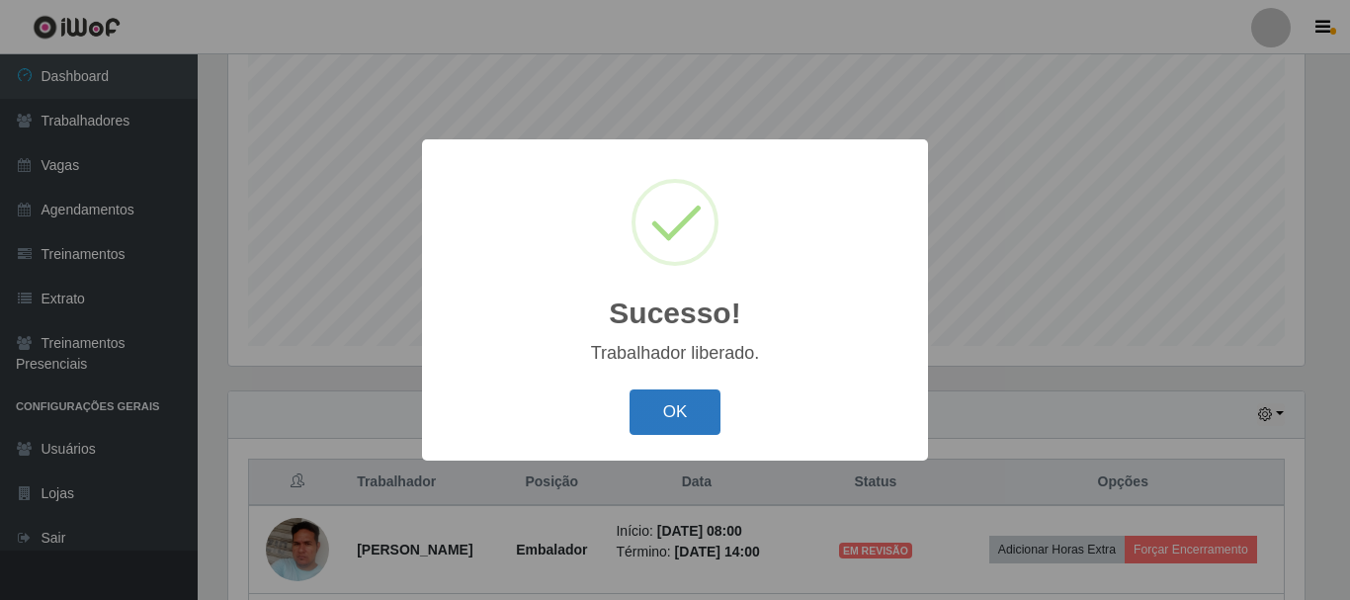
click at [678, 400] on button "OK" at bounding box center [675, 412] width 92 height 46
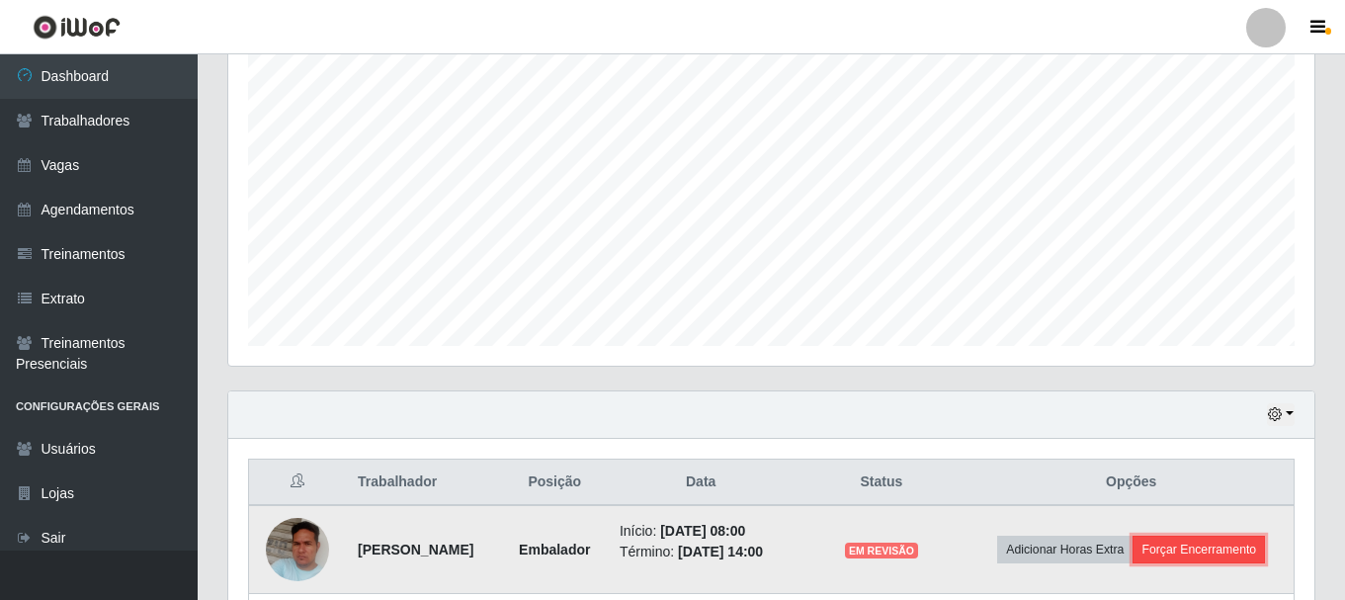
click at [1194, 548] on button "Forçar Encerramento" at bounding box center [1198, 550] width 132 height 28
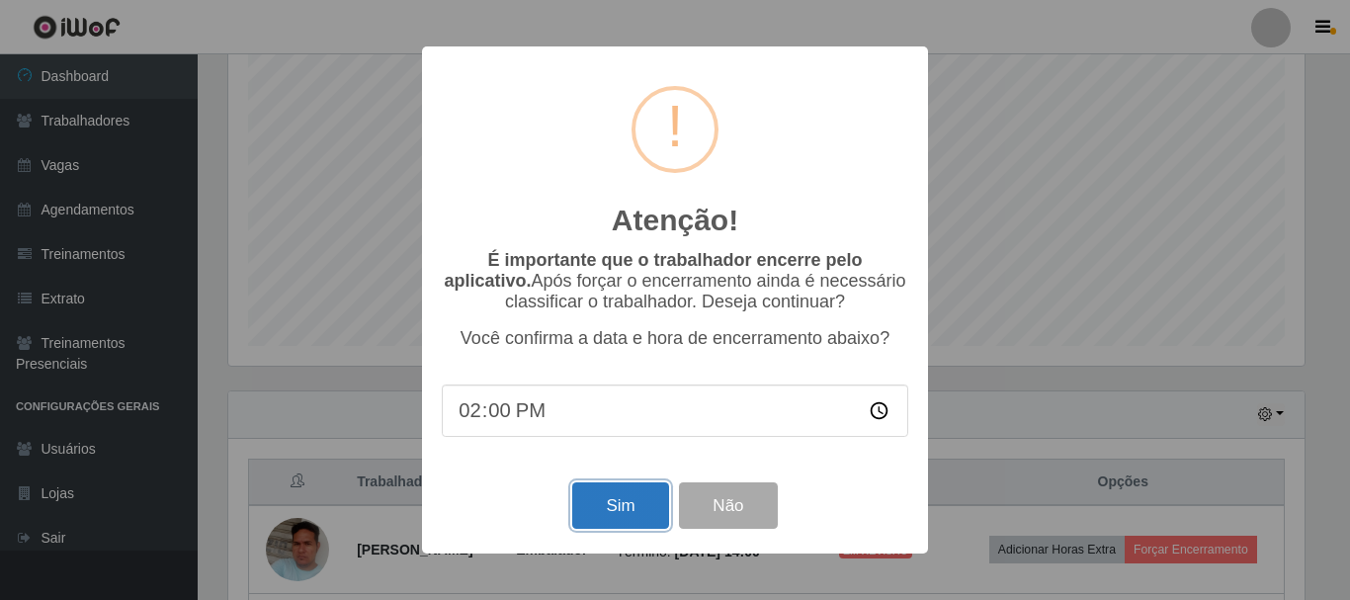
click at [580, 509] on button "Sim" at bounding box center [620, 505] width 96 height 46
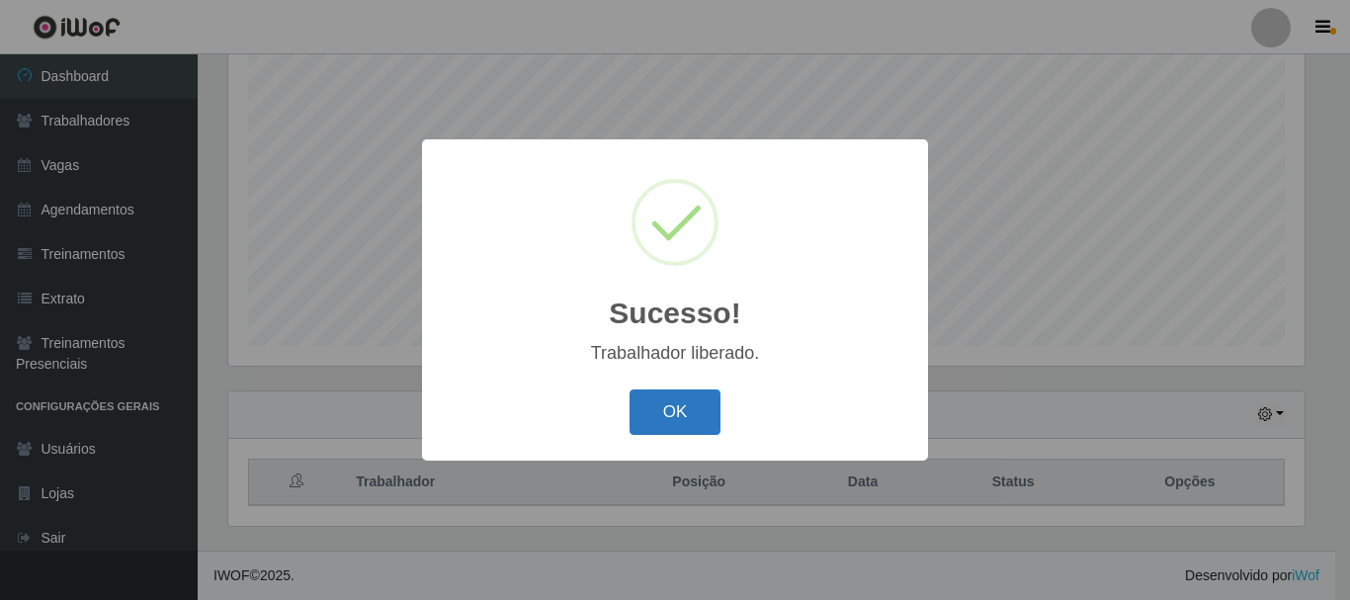
click at [693, 411] on button "OK" at bounding box center [675, 412] width 92 height 46
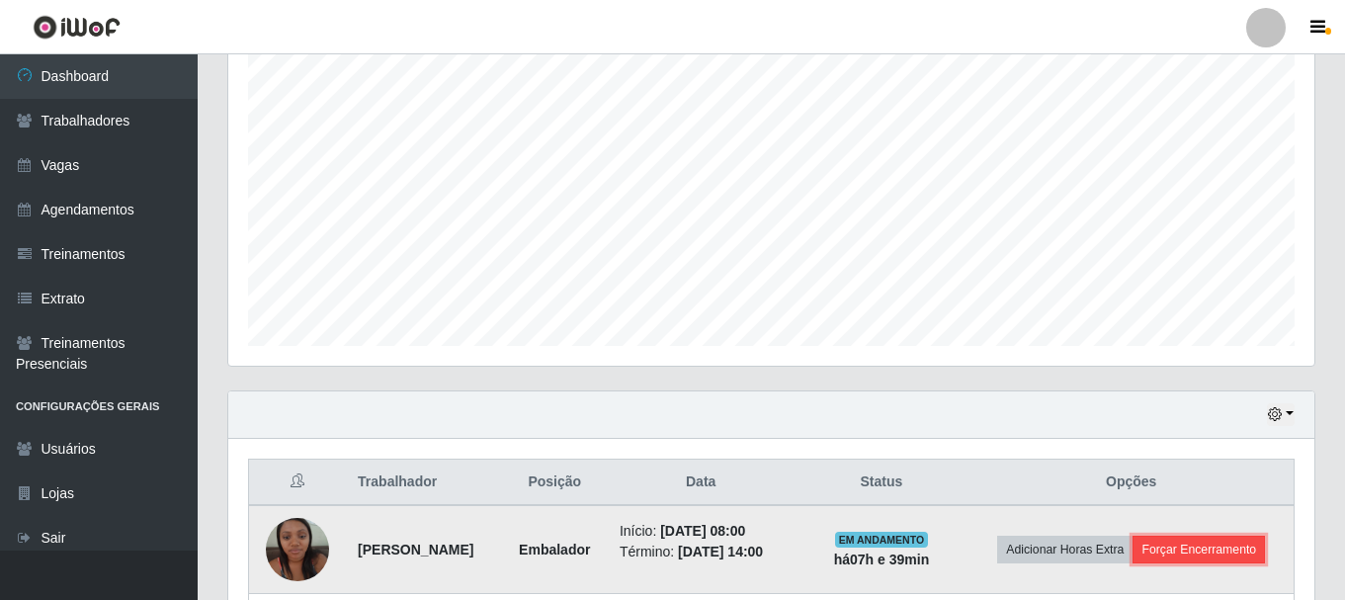
click at [1234, 543] on button "Forçar Encerramento" at bounding box center [1198, 550] width 132 height 28
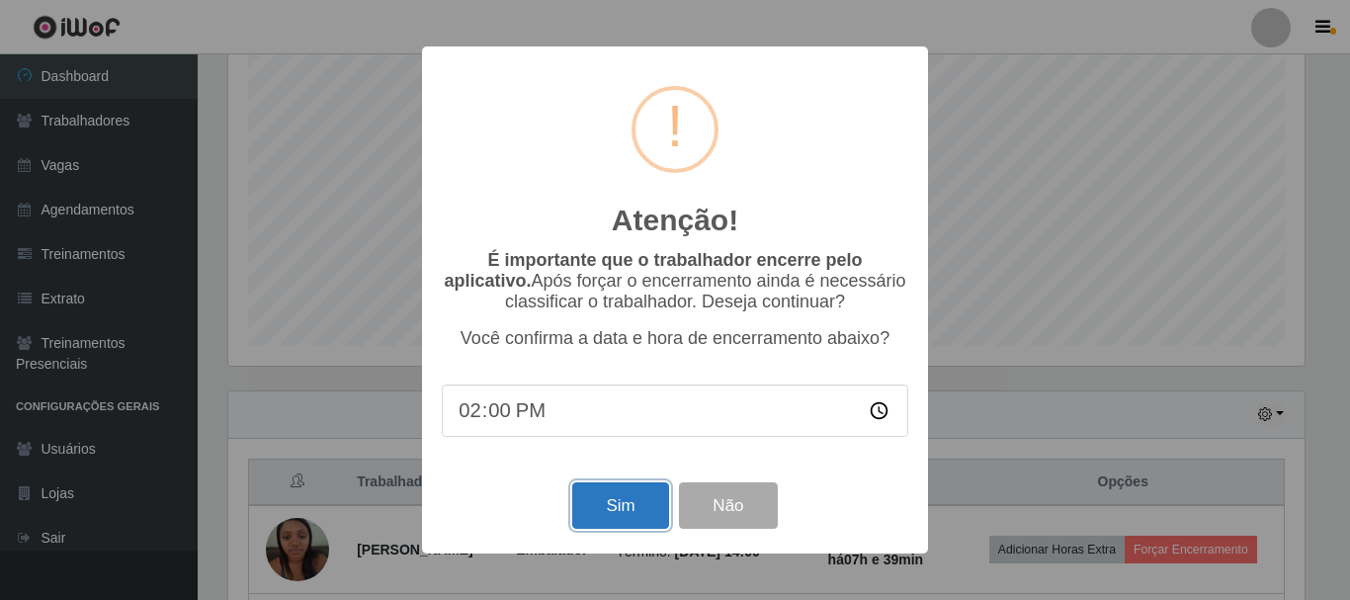
click at [620, 496] on button "Sim" at bounding box center [620, 505] width 96 height 46
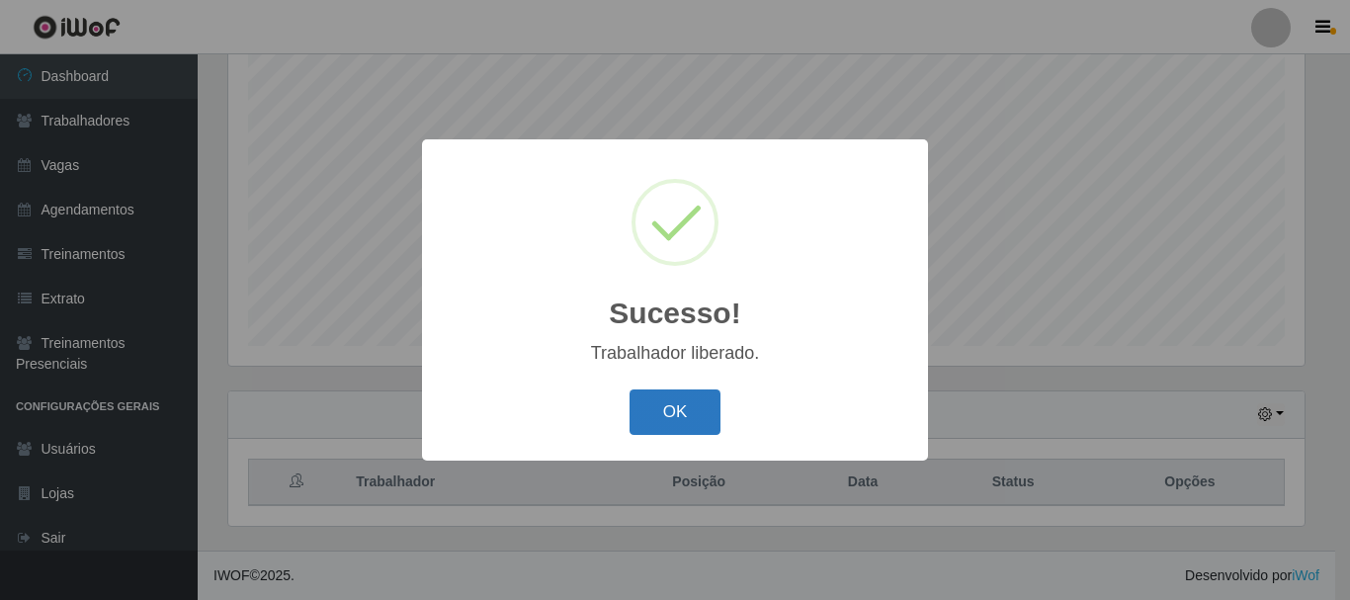
click at [668, 392] on button "OK" at bounding box center [675, 412] width 92 height 46
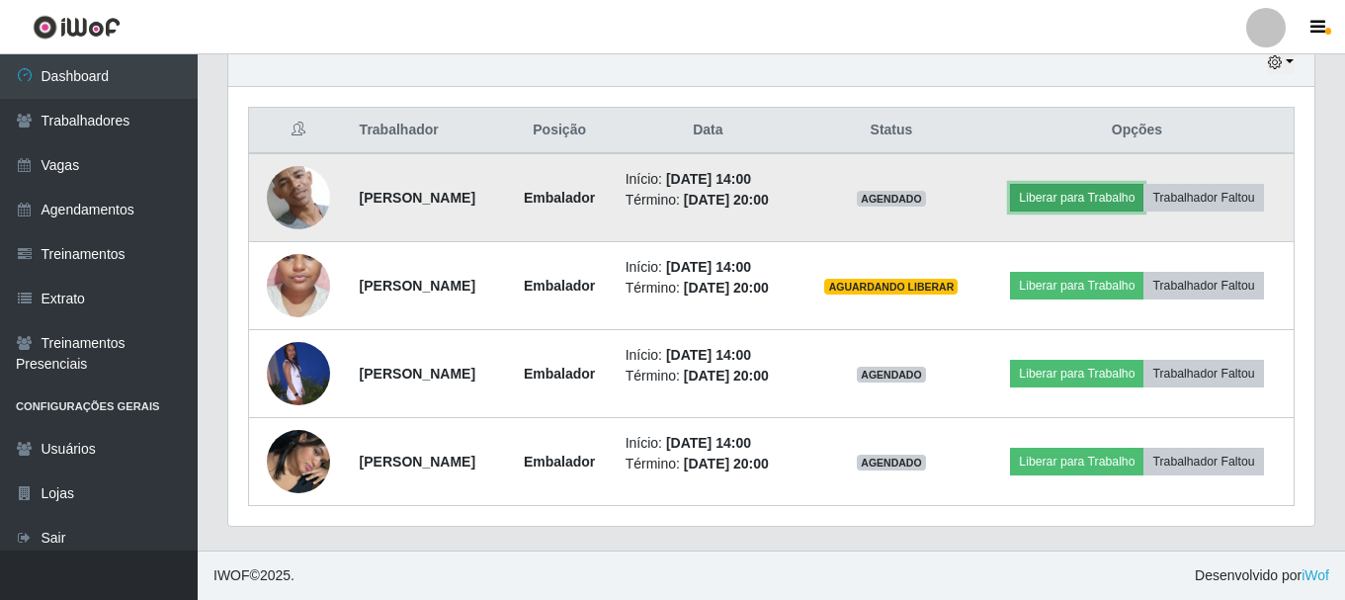
click at [1090, 204] on button "Liberar para Trabalho" at bounding box center [1076, 198] width 133 height 28
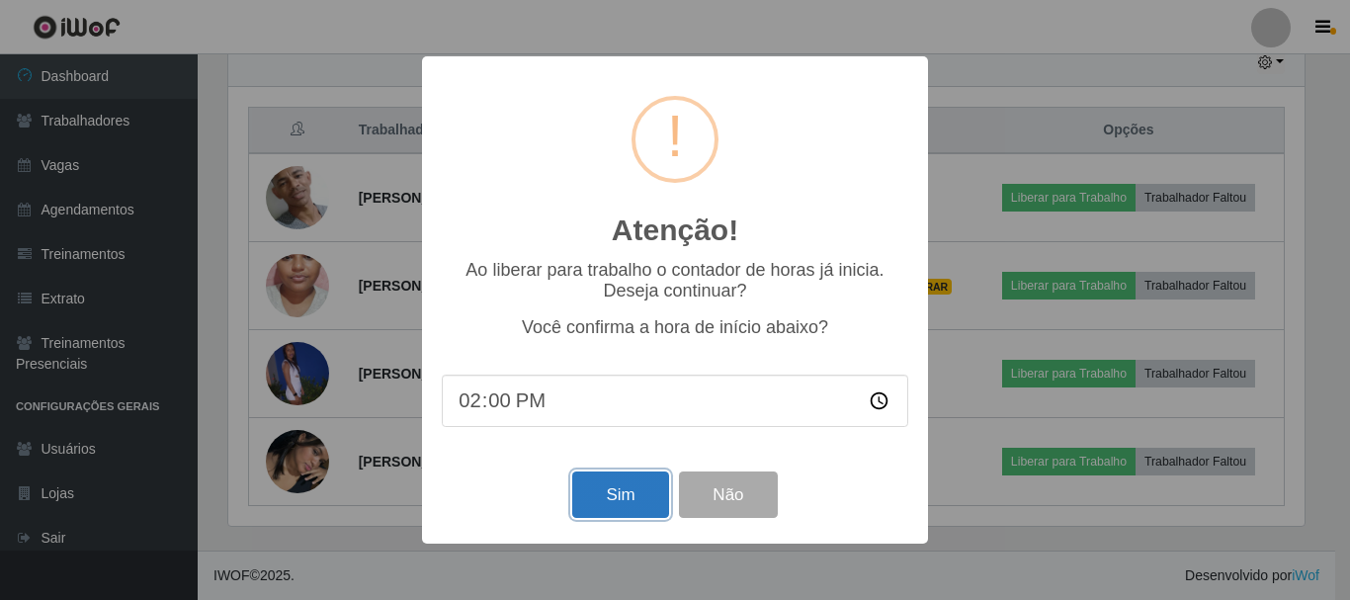
click at [592, 485] on button "Sim" at bounding box center [620, 494] width 96 height 46
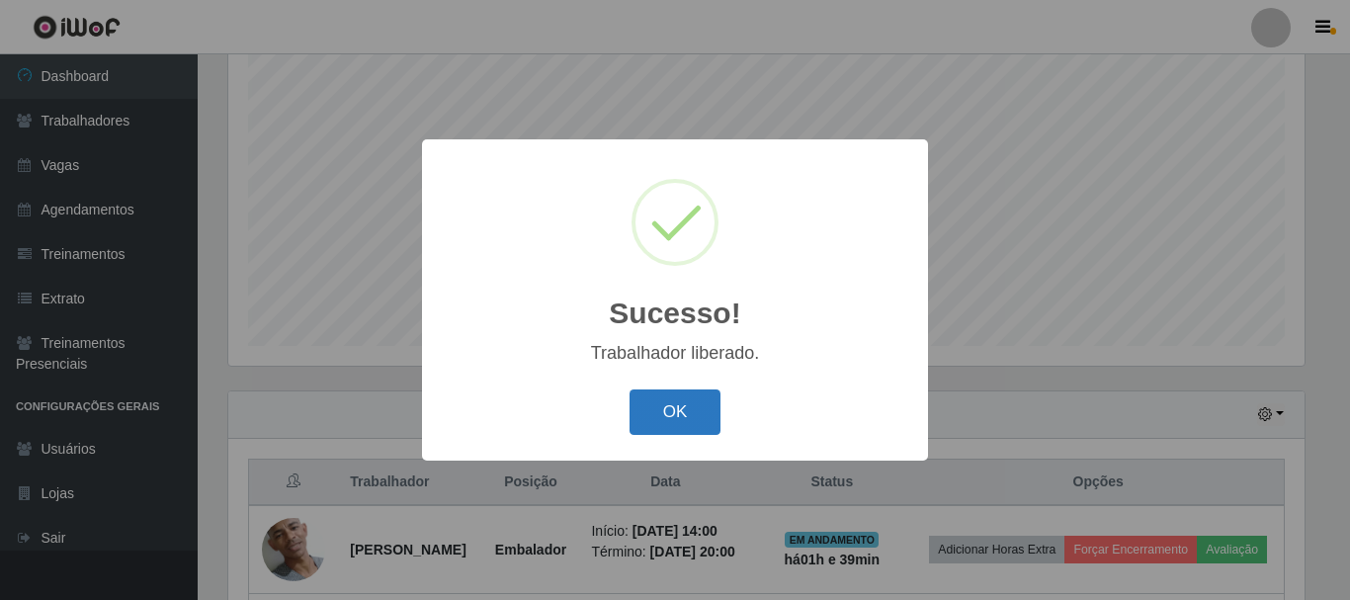
click at [662, 403] on button "OK" at bounding box center [675, 412] width 92 height 46
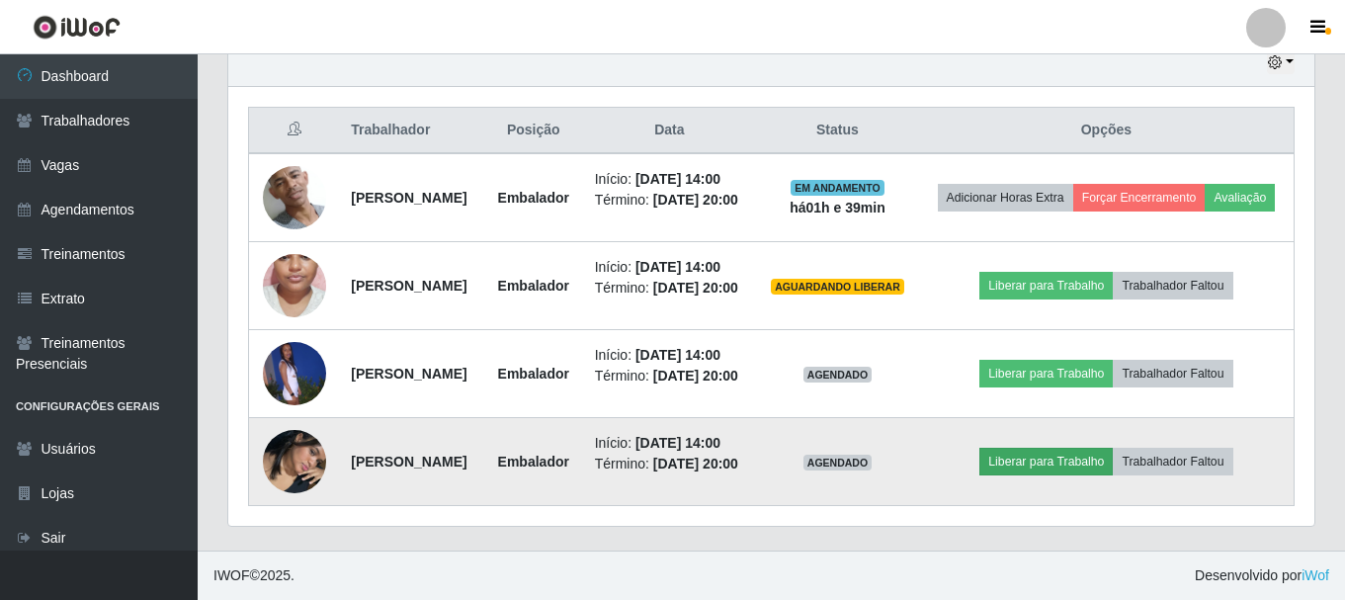
drag, startPoint x: 999, startPoint y: 441, endPoint x: 1014, endPoint y: 453, distance: 19.0
click at [1001, 441] on td "Liberar para Trabalho Trabalhador Faltou" at bounding box center [1106, 462] width 375 height 88
click at [1032, 461] on button "Liberar para Trabalho" at bounding box center [1045, 462] width 133 height 28
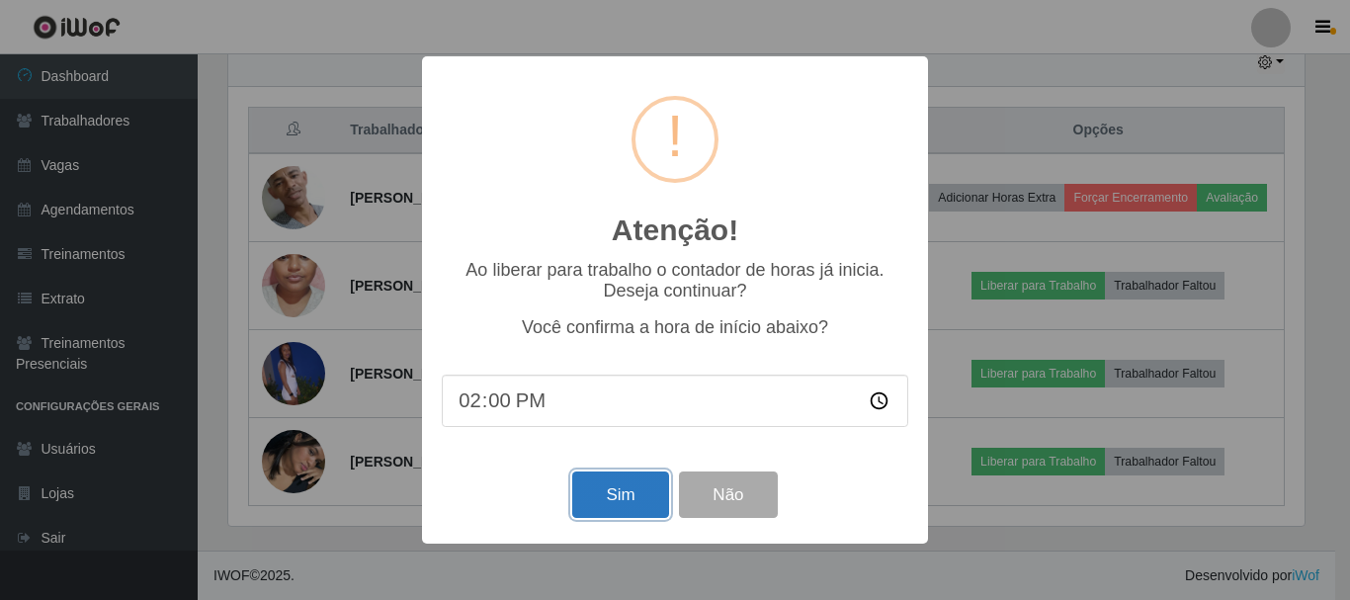
click at [578, 507] on button "Sim" at bounding box center [620, 494] width 96 height 46
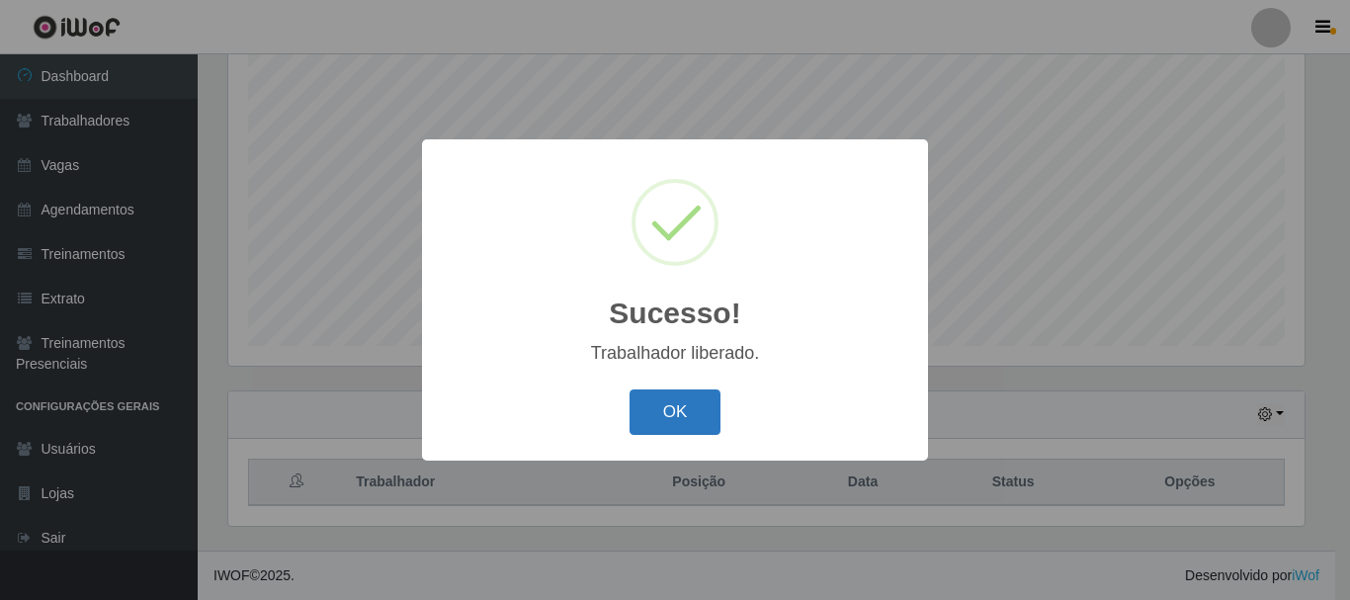
click at [653, 420] on button "OK" at bounding box center [675, 412] width 92 height 46
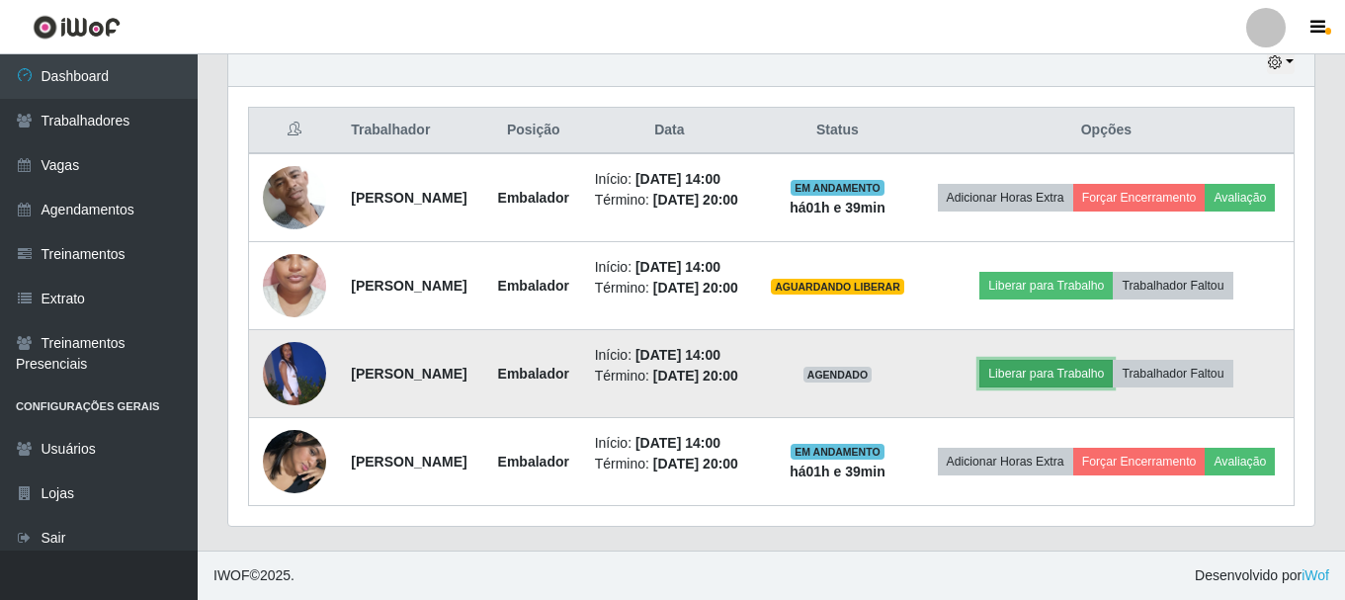
click at [1041, 360] on button "Liberar para Trabalho" at bounding box center [1045, 374] width 133 height 28
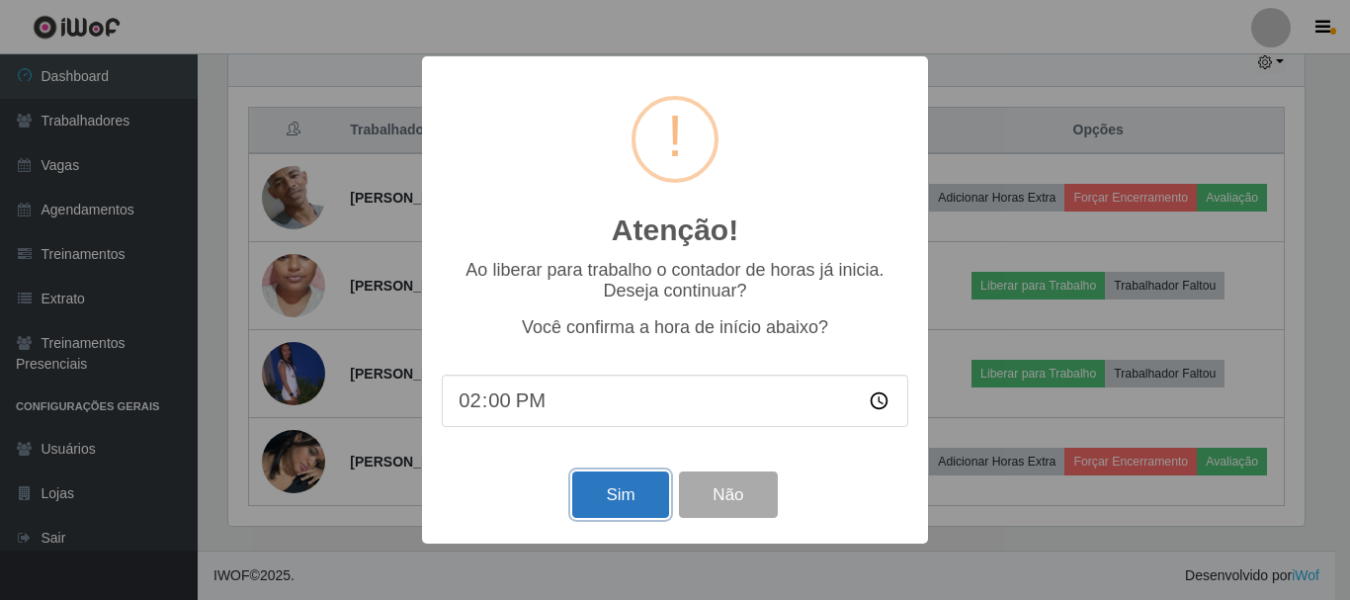
click at [577, 515] on button "Sim" at bounding box center [620, 494] width 96 height 46
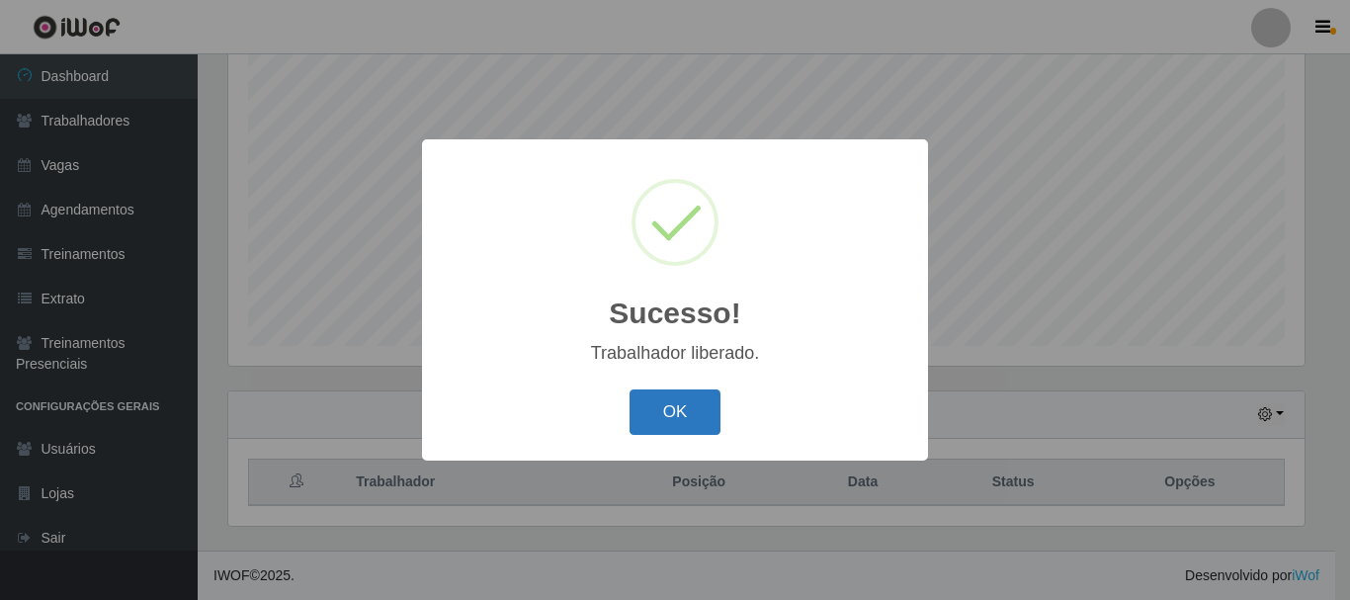
click at [642, 412] on button "OK" at bounding box center [675, 412] width 92 height 46
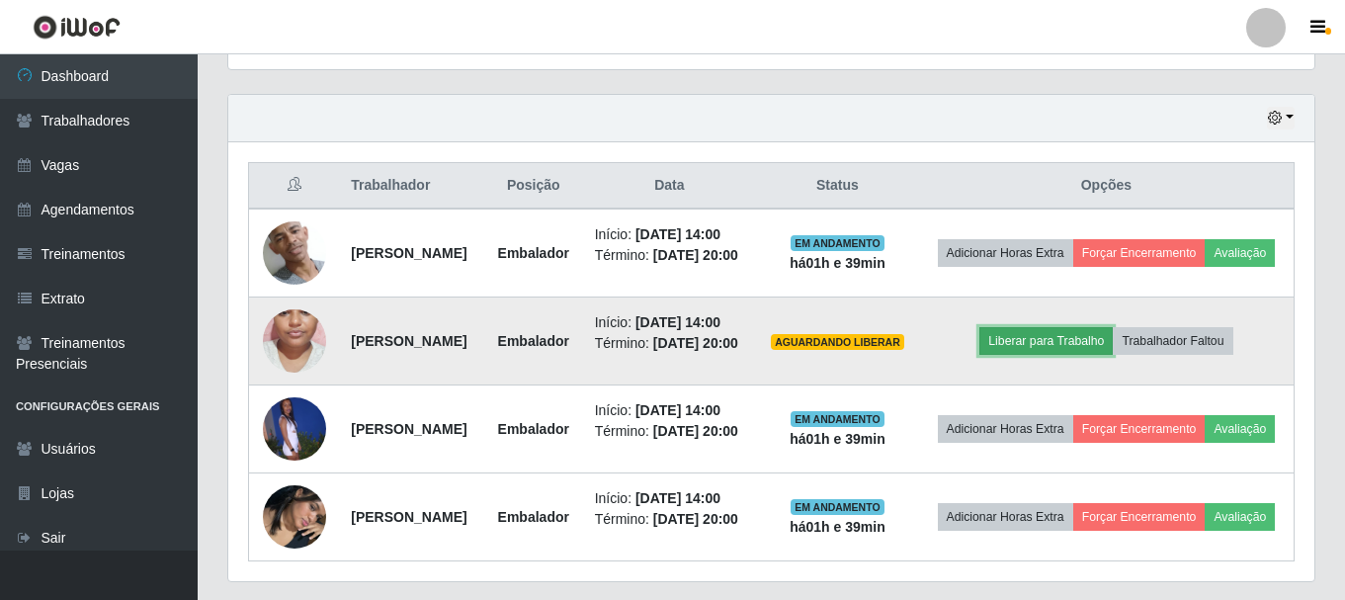
click at [1050, 350] on button "Liberar para Trabalho" at bounding box center [1045, 341] width 133 height 28
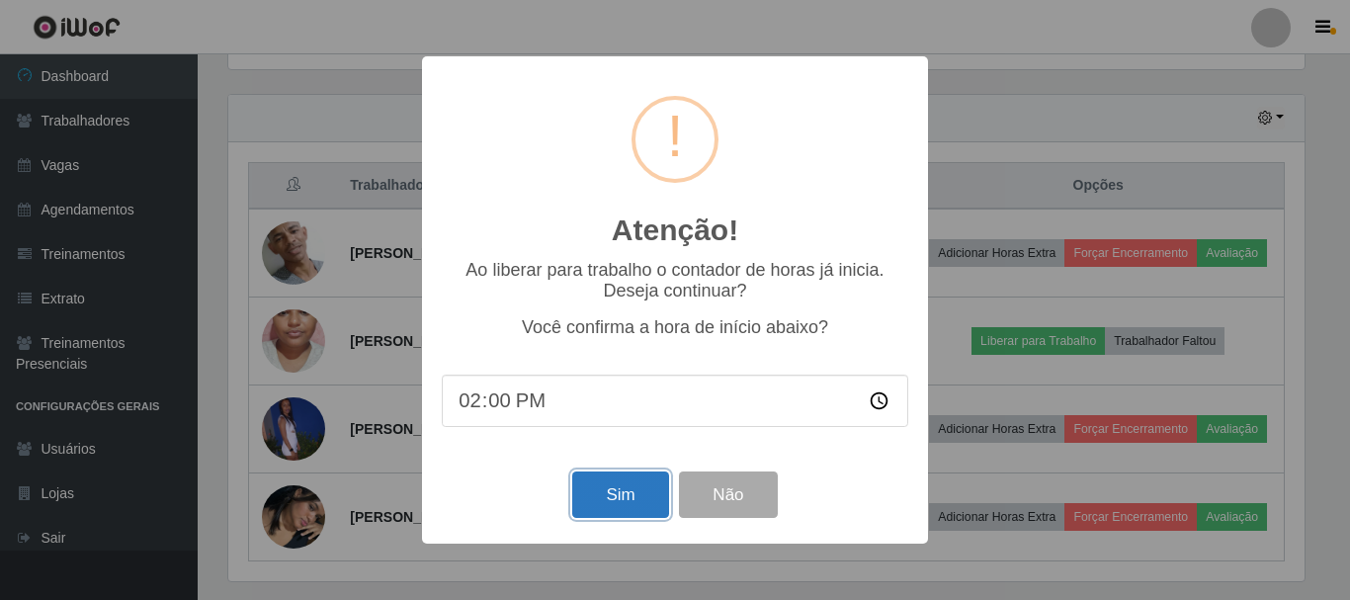
click at [628, 517] on button "Sim" at bounding box center [620, 494] width 96 height 46
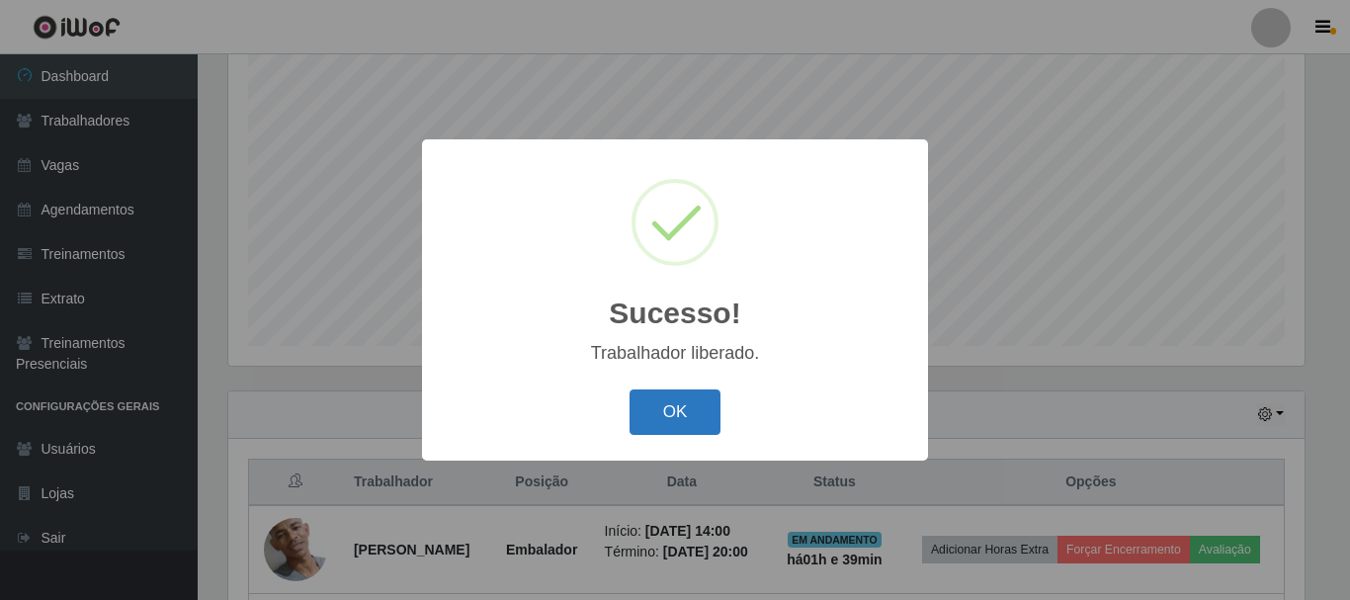
click at [646, 414] on button "OK" at bounding box center [675, 412] width 92 height 46
